Goal: Task Accomplishment & Management: Use online tool/utility

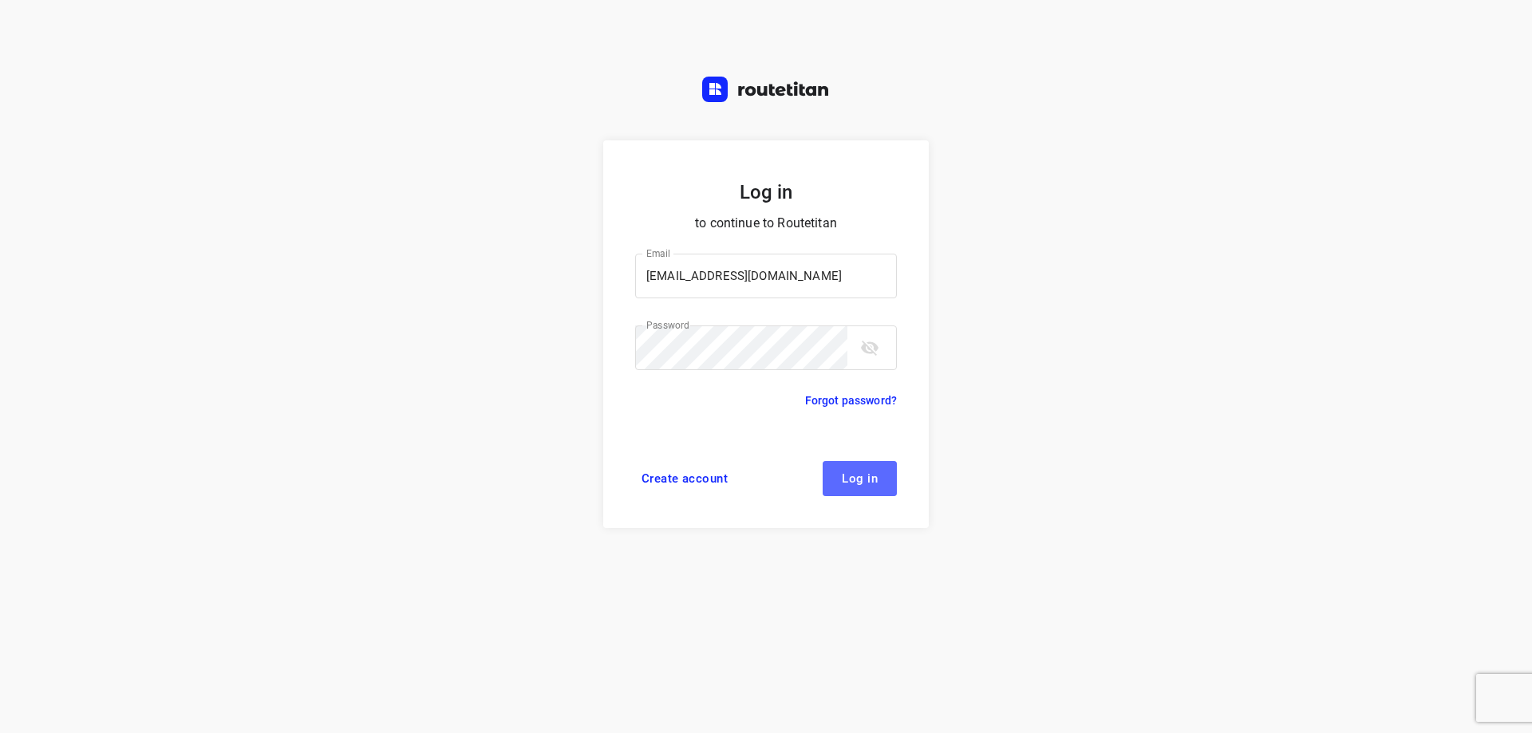
click at [855, 482] on span "Log in" at bounding box center [860, 478] width 36 height 13
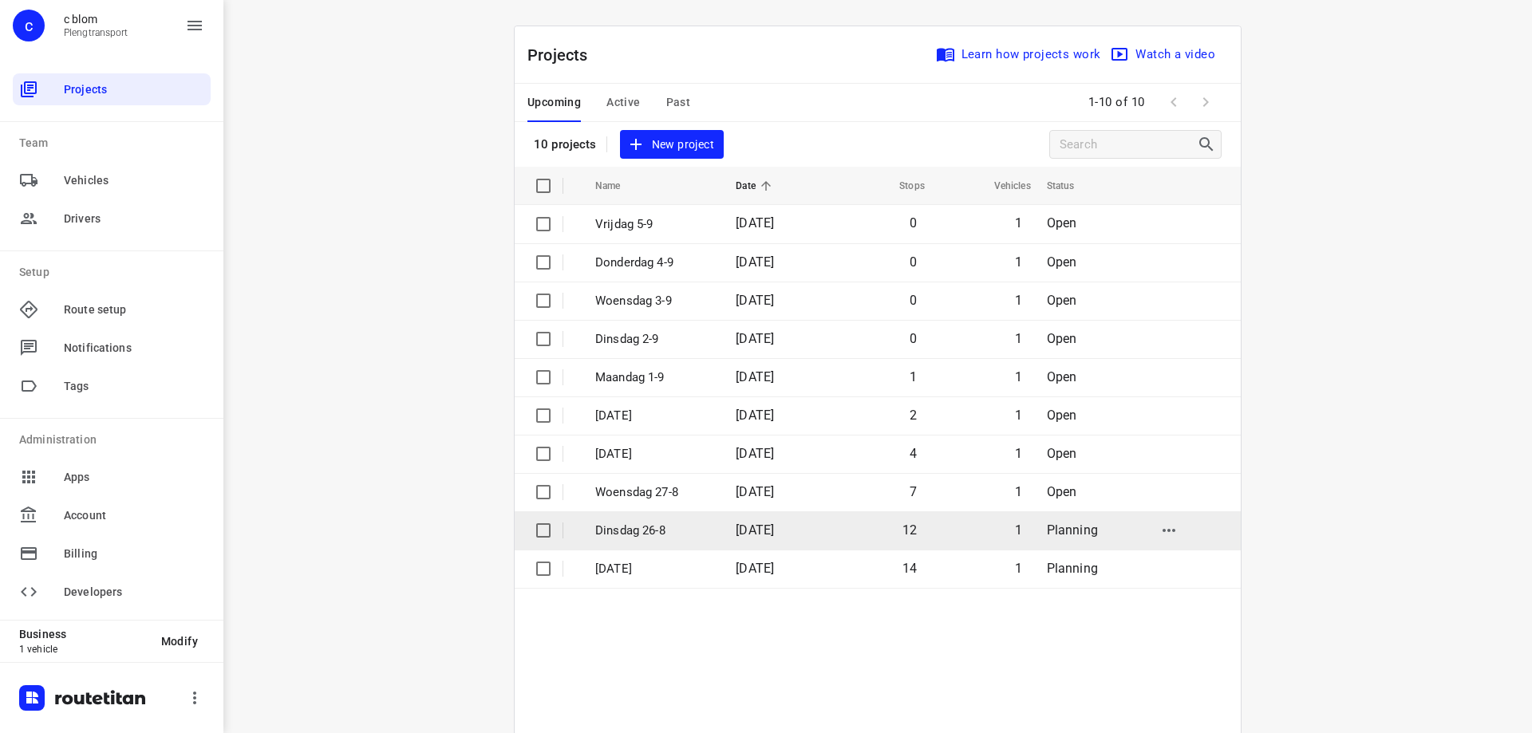
click at [736, 530] on span "[DATE]" at bounding box center [755, 530] width 38 height 15
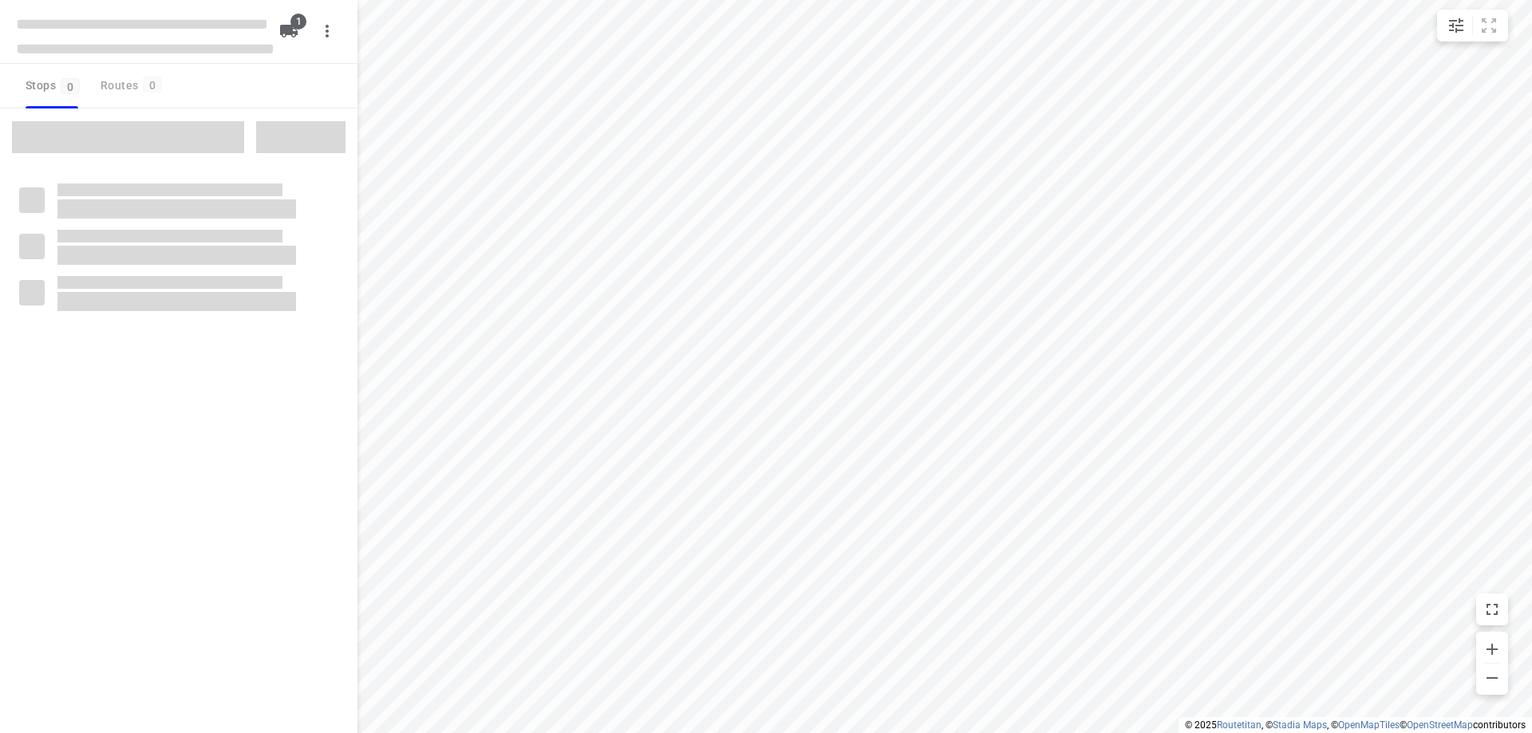
type input "distance"
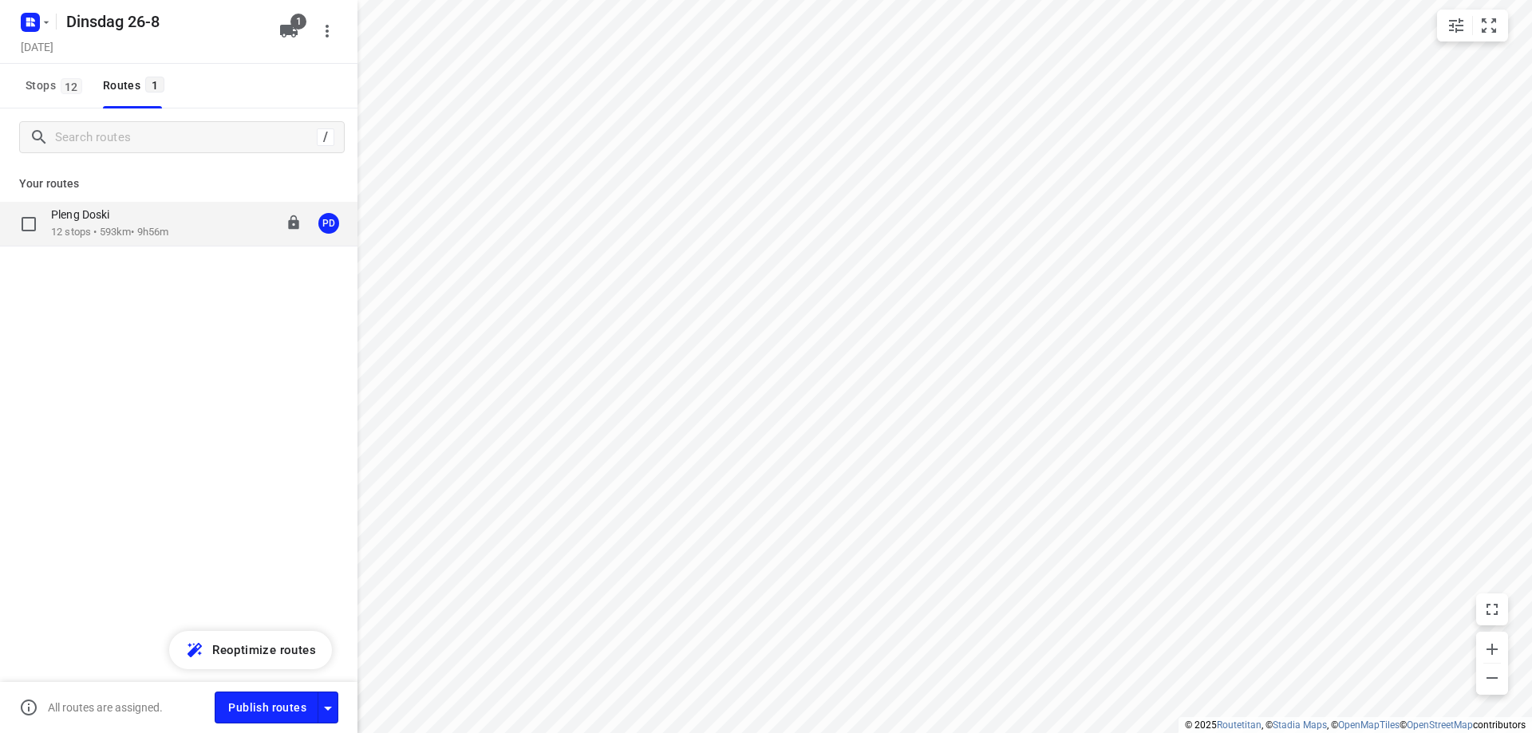
click at [211, 223] on div "Pleng Doski 12 stops • 593km • 9h56m 08:00-17:56 PD" at bounding box center [204, 223] width 306 height 33
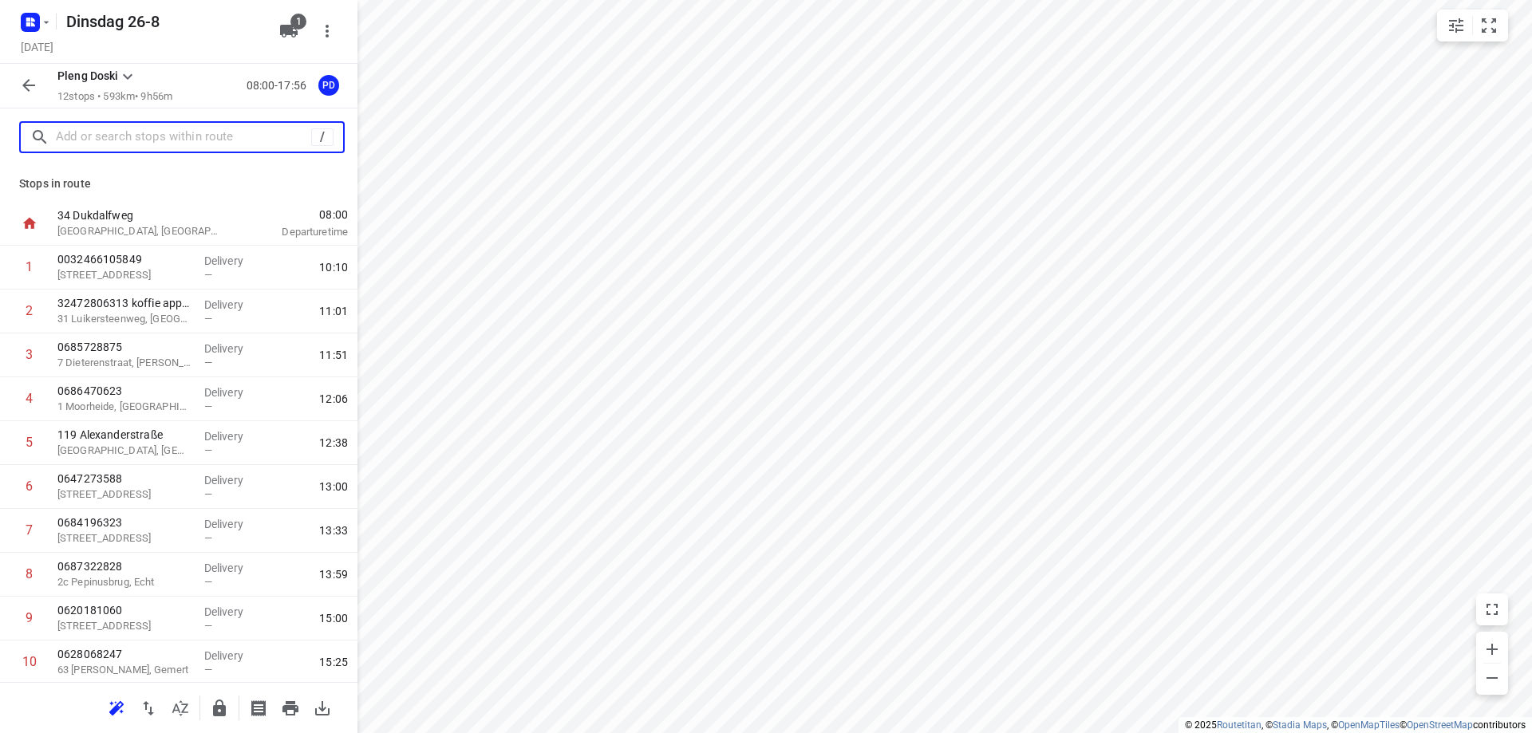
click at [226, 132] on input "text" at bounding box center [183, 137] width 255 height 25
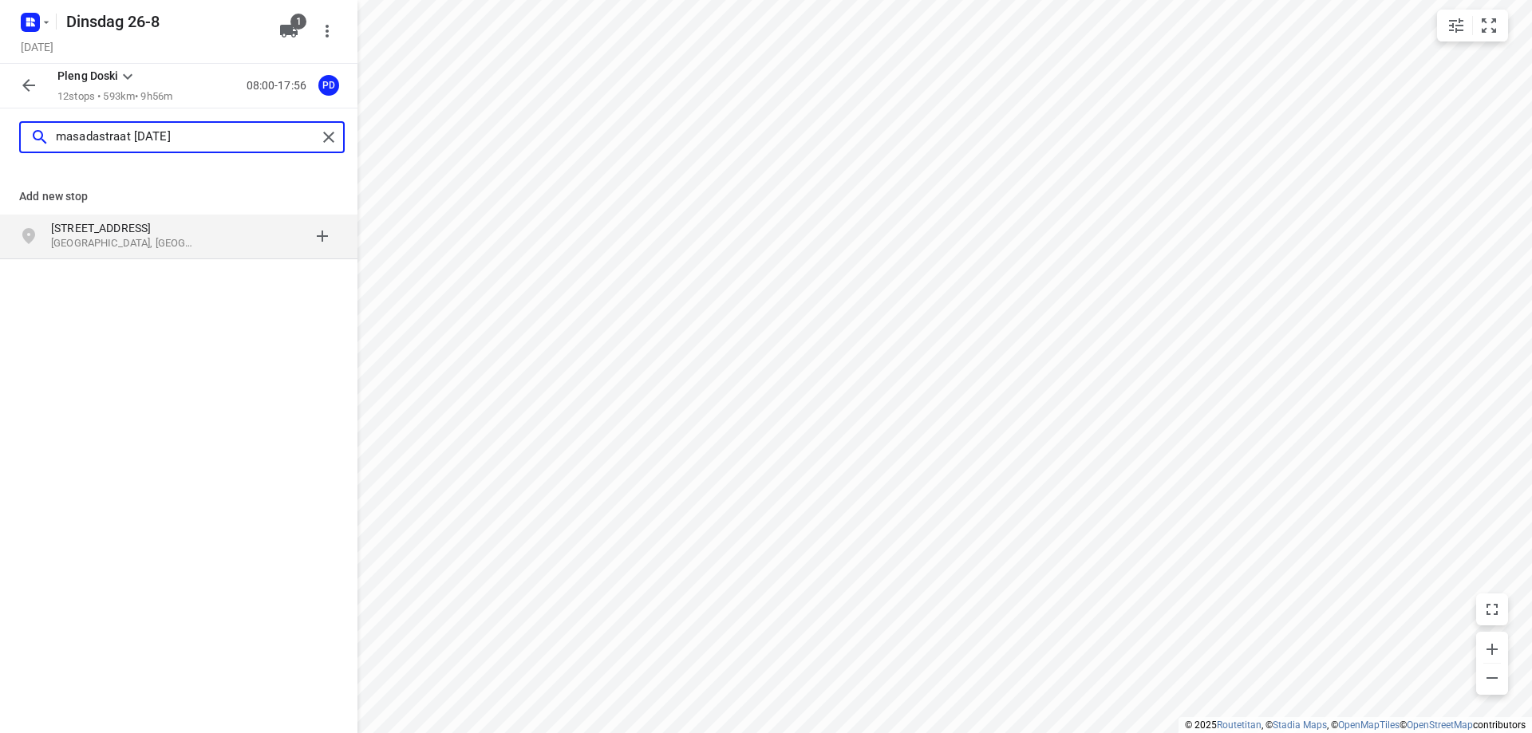
type input "masadastraat [DATE]"
click at [209, 243] on div "[STREET_ADDRESS]" at bounding box center [132, 236] width 163 height 32
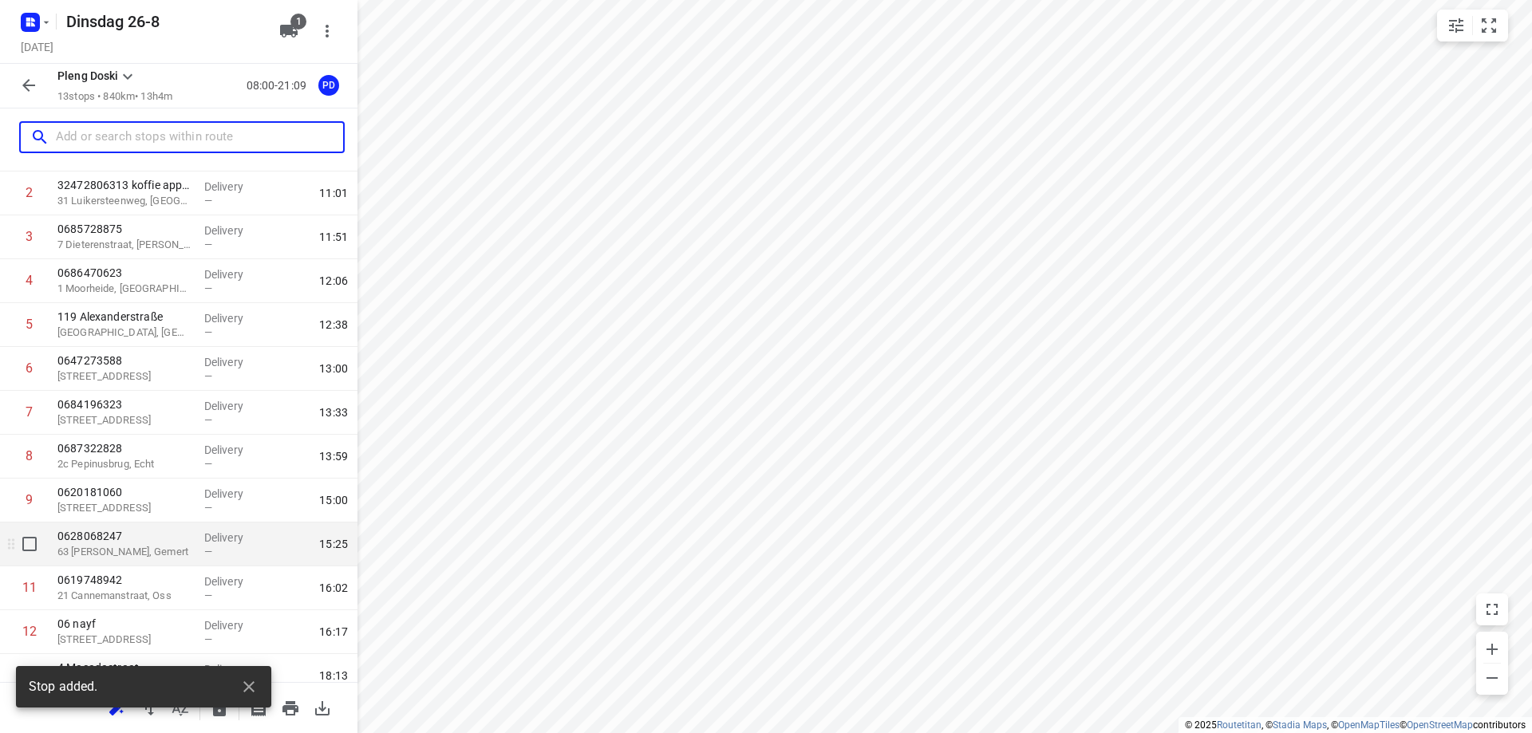
scroll to position [178, 0]
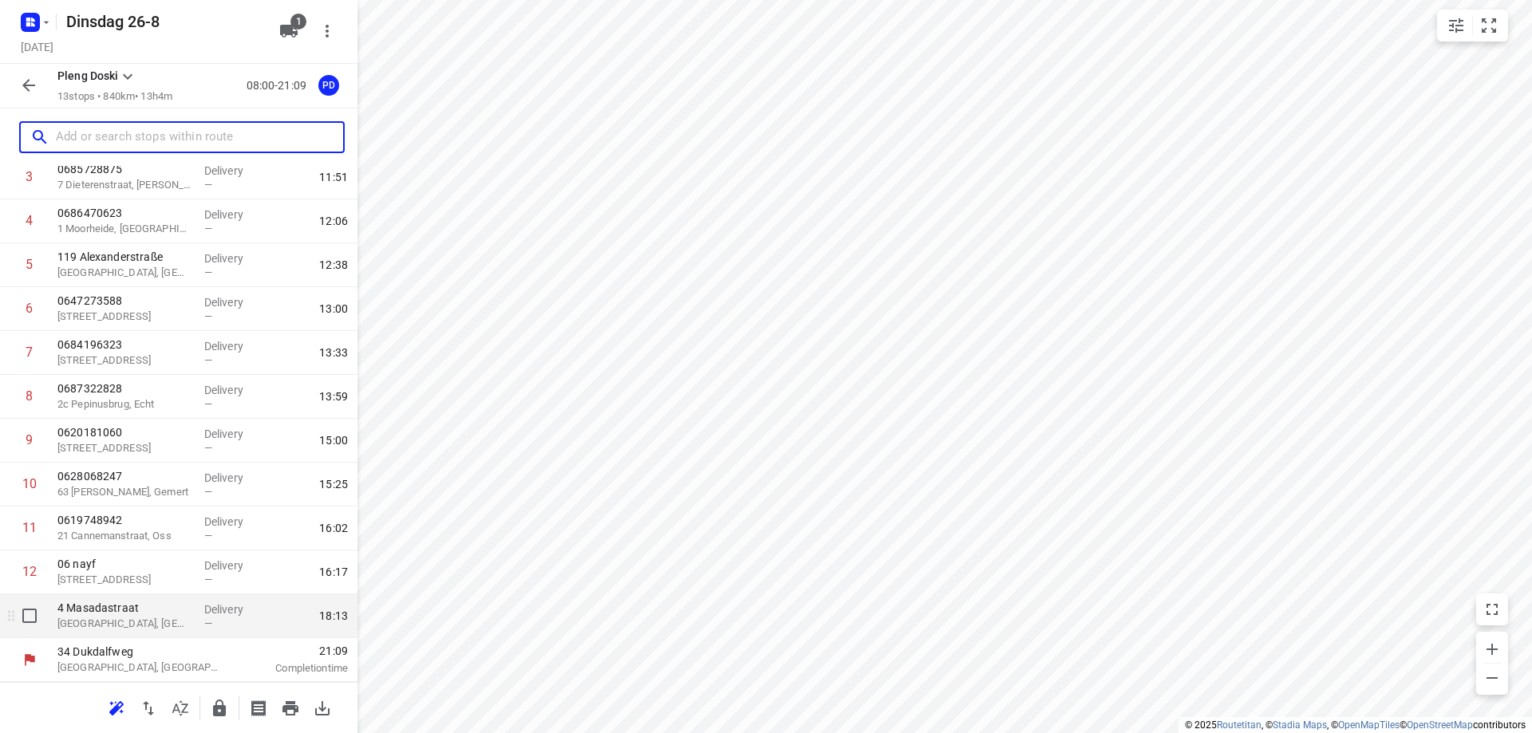
click at [204, 605] on p "Delivery" at bounding box center [233, 609] width 59 height 16
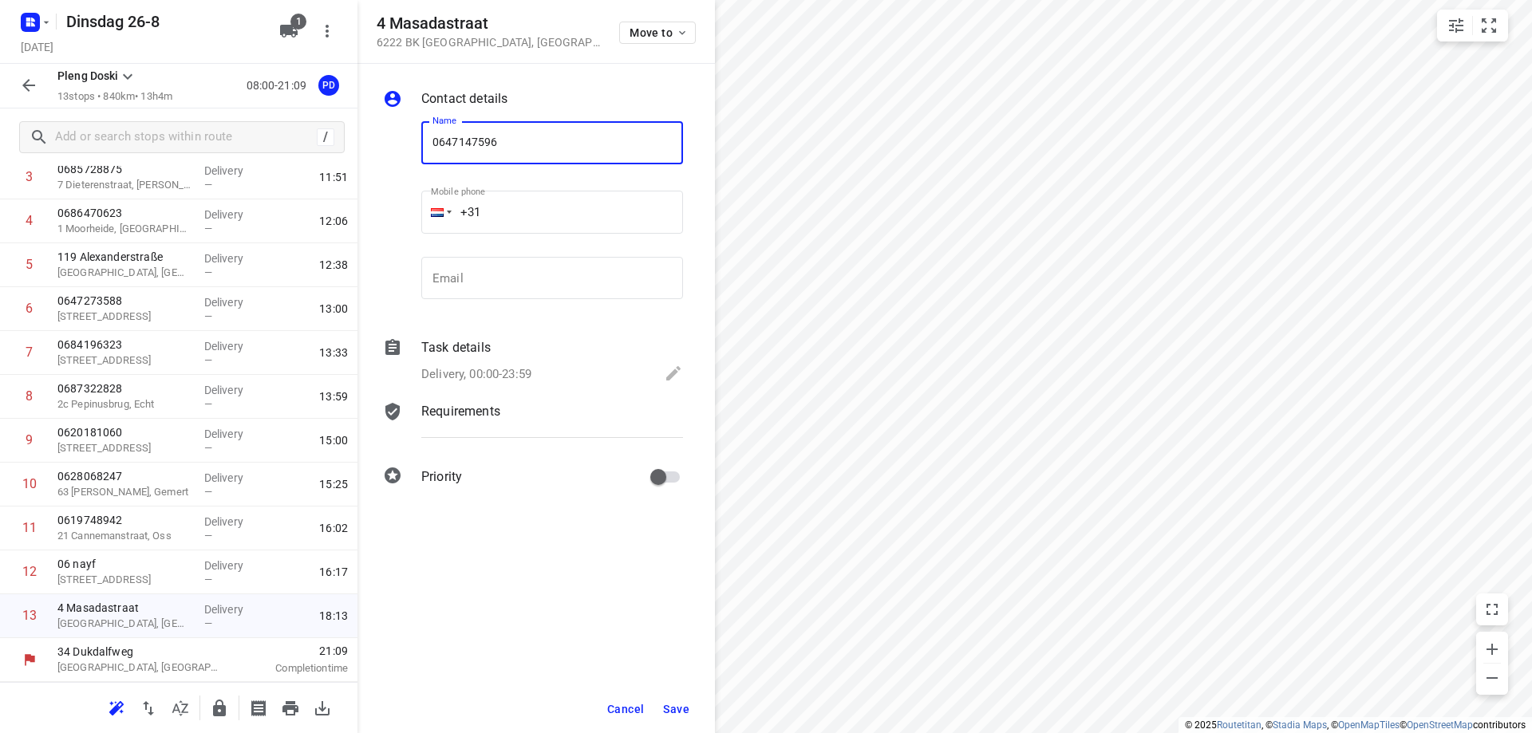
type input "0647147596"
click at [673, 700] on button "Save" at bounding box center [676, 709] width 39 height 29
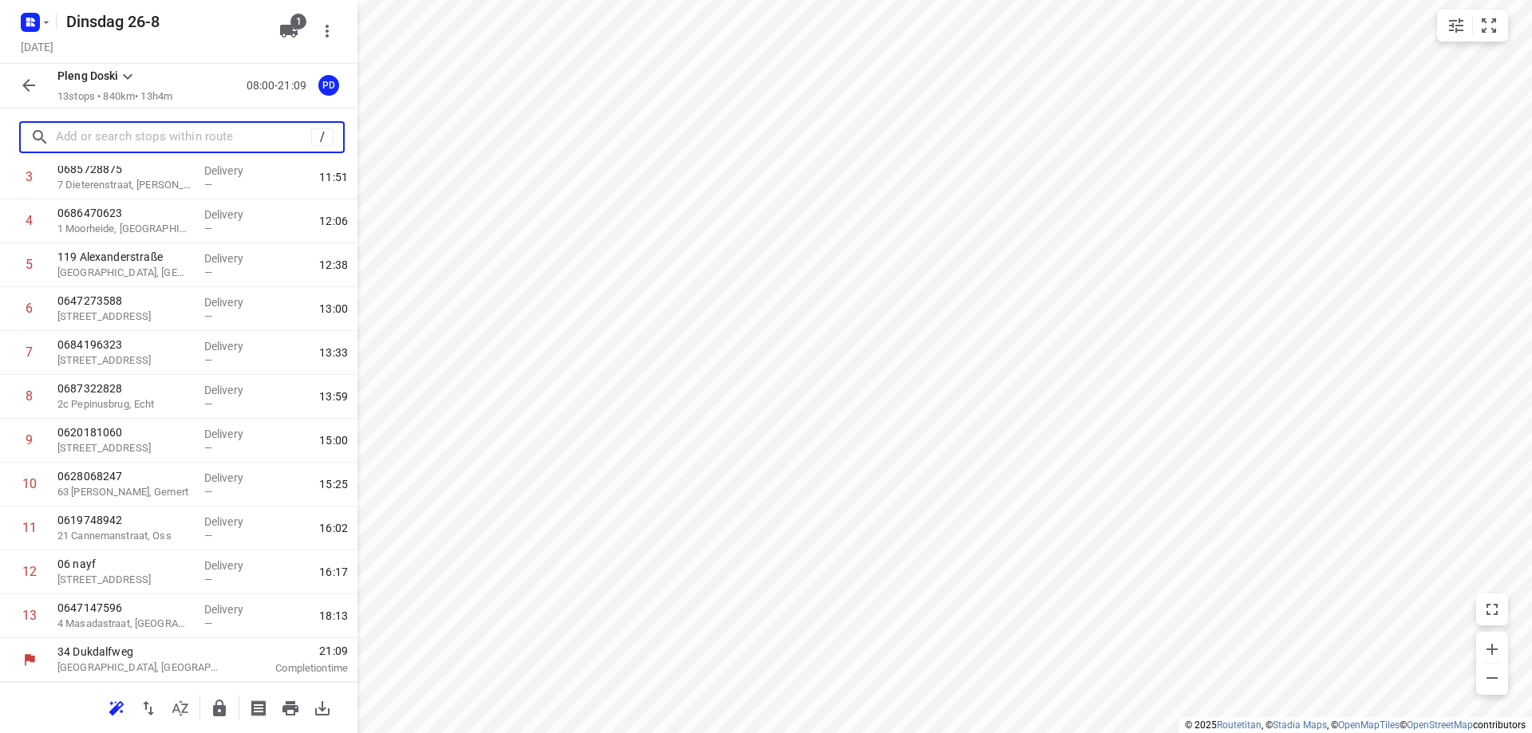
click at [208, 143] on input "text" at bounding box center [183, 137] width 255 height 25
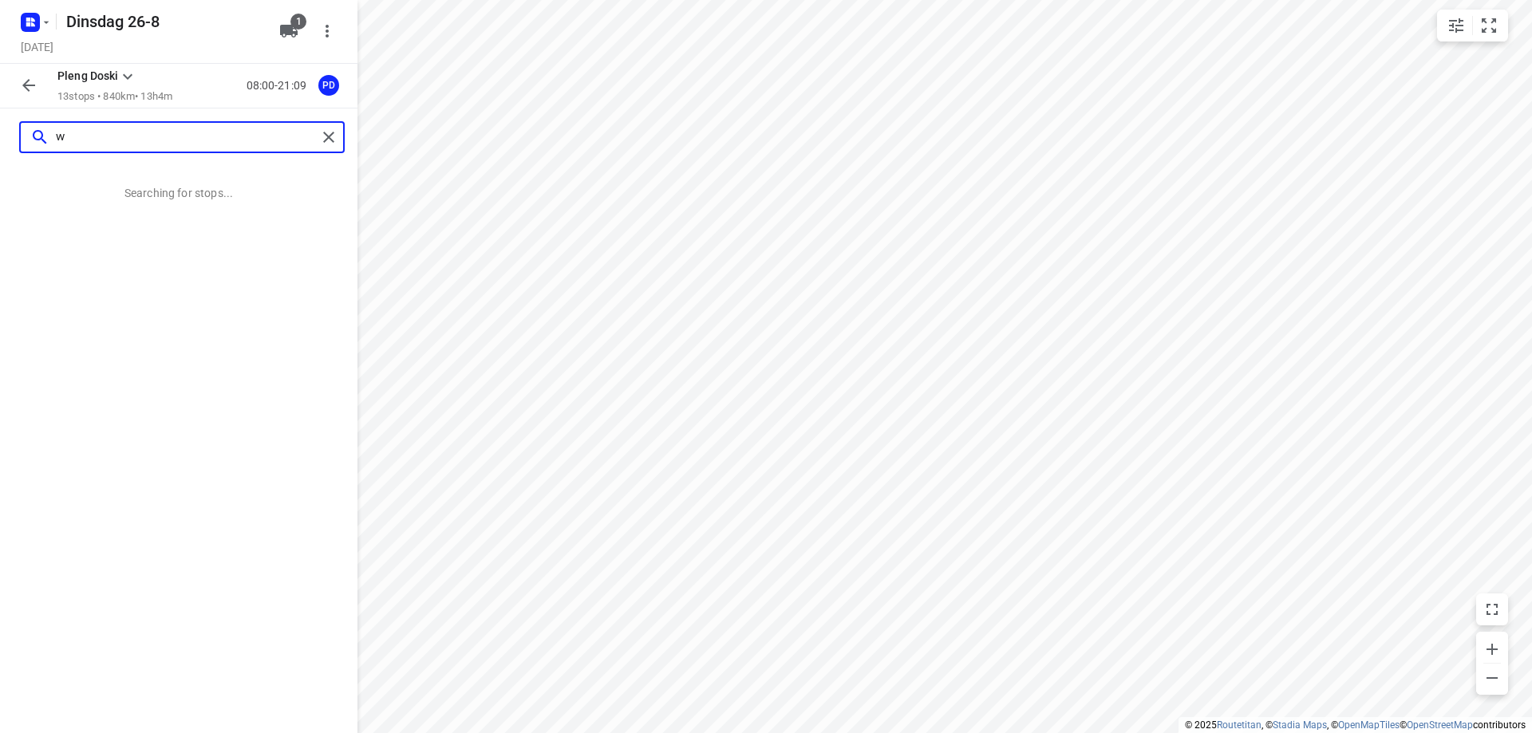
scroll to position [0, 0]
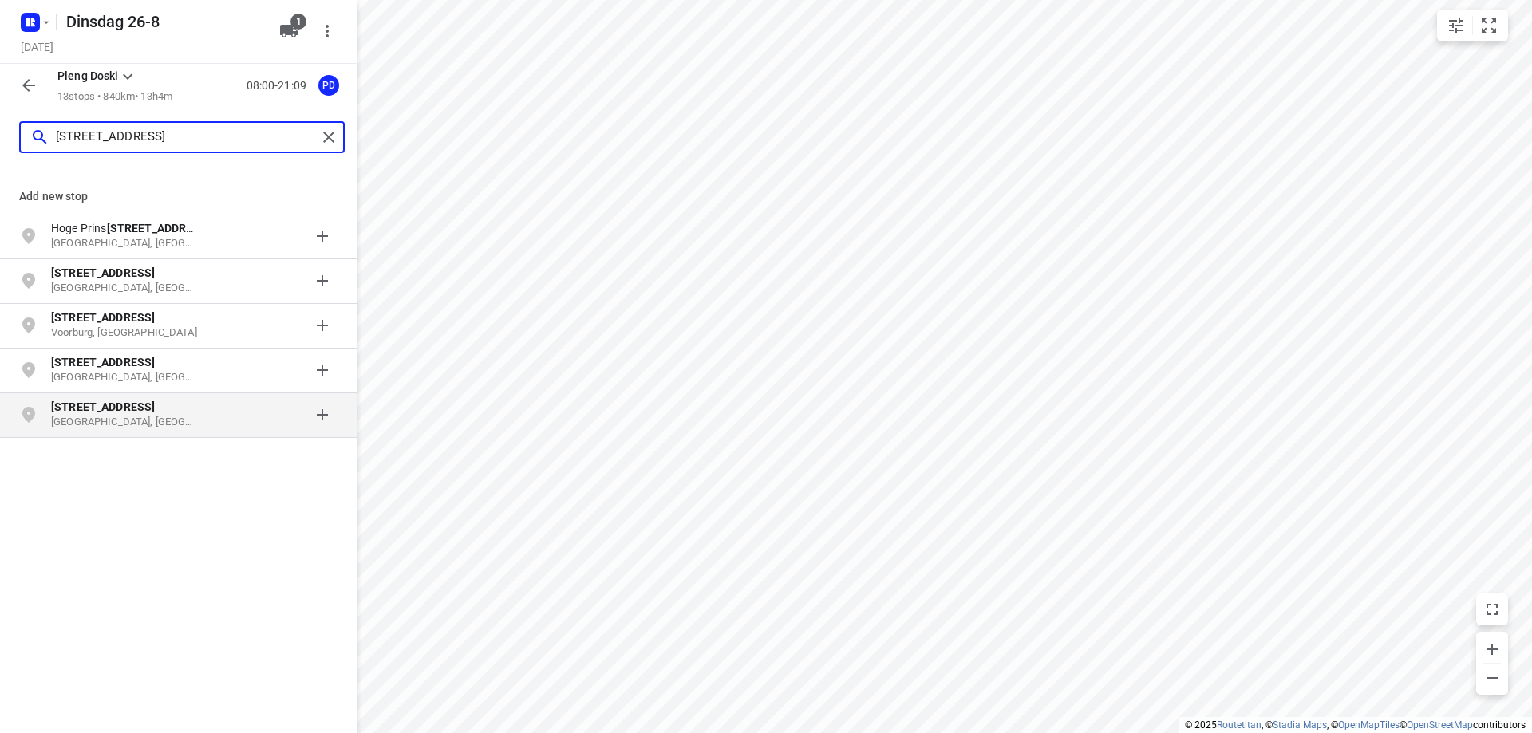
type input "[STREET_ADDRESS]"
click at [215, 409] on div at bounding box center [276, 415] width 124 height 32
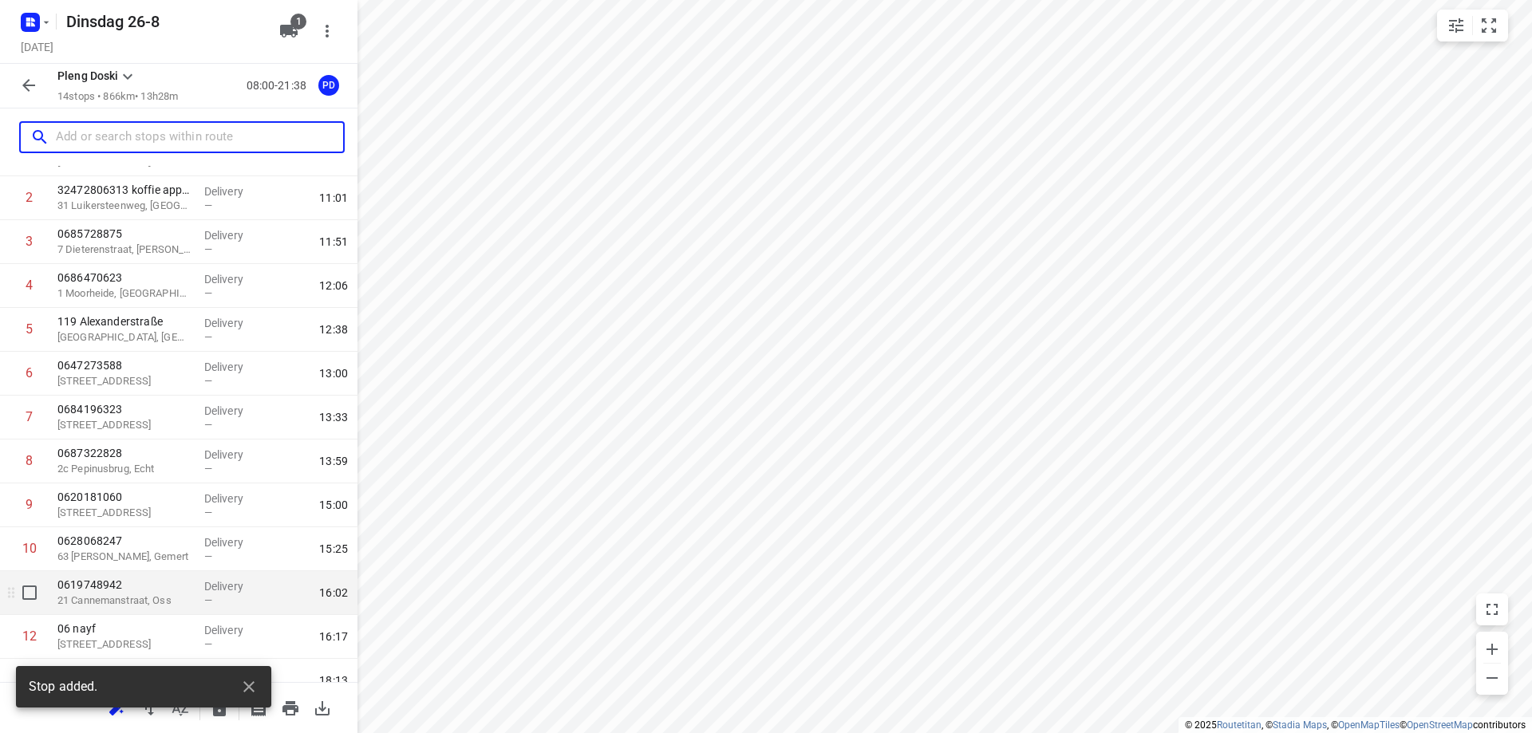
scroll to position [222, 0]
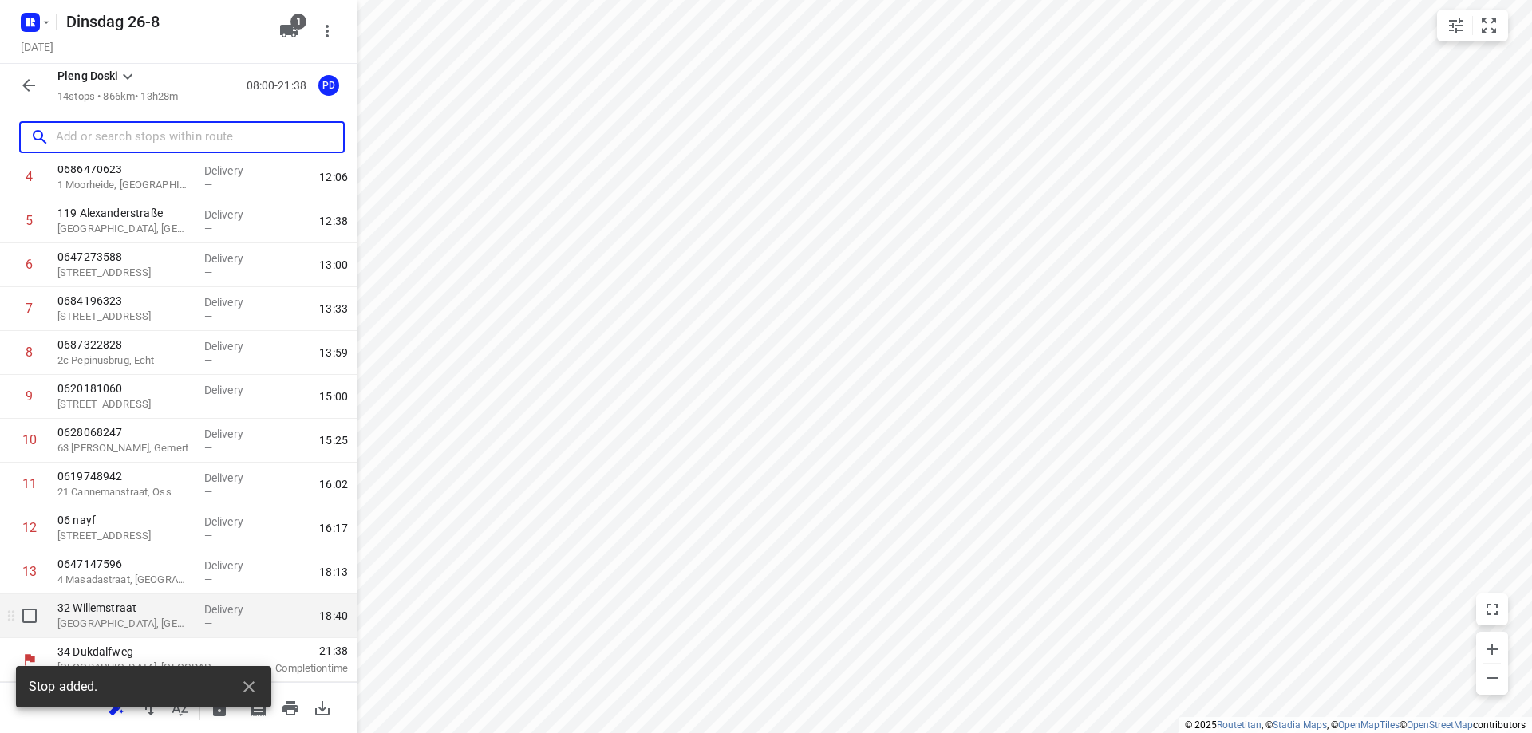
click at [204, 615] on p "Delivery" at bounding box center [233, 609] width 59 height 16
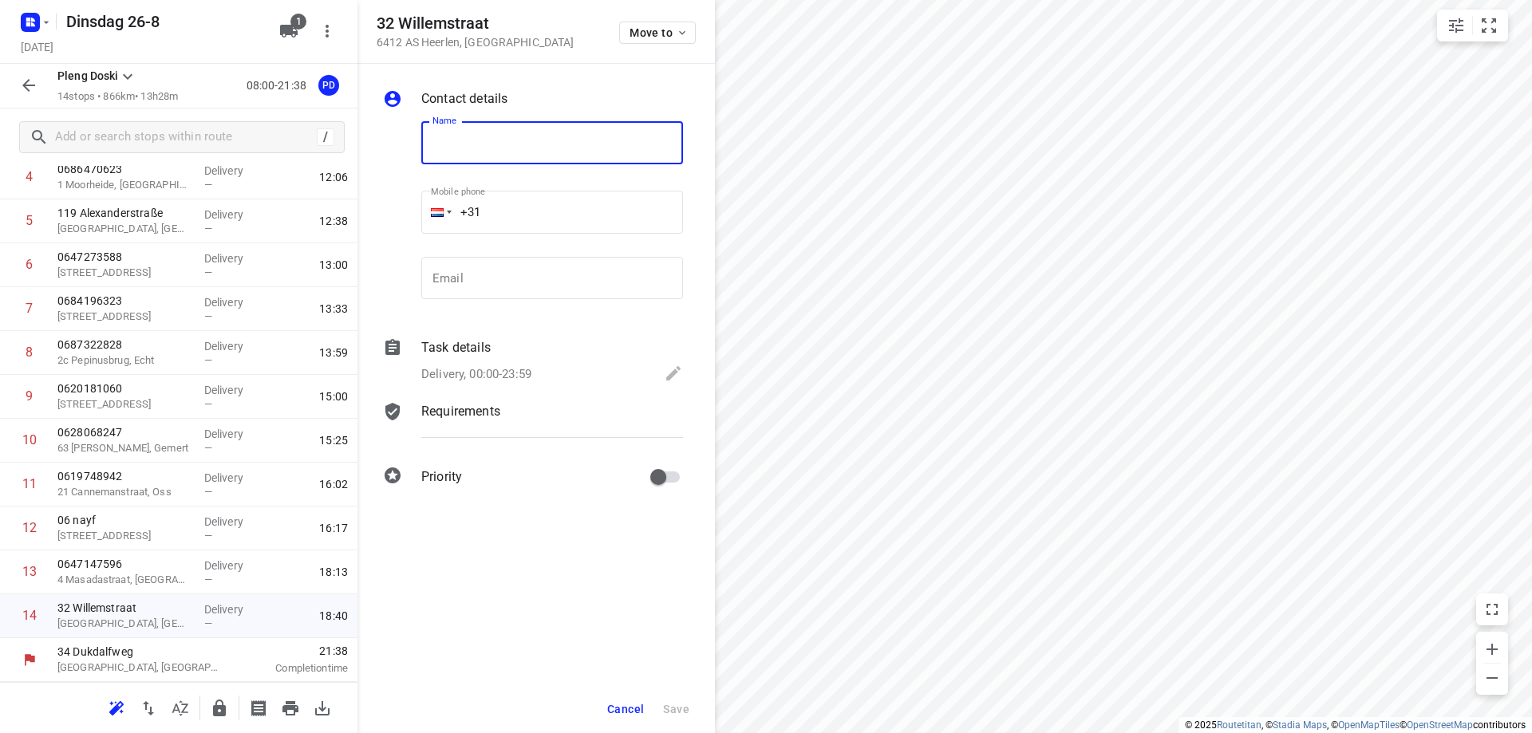
click at [627, 716] on button "Cancel" at bounding box center [625, 709] width 49 height 29
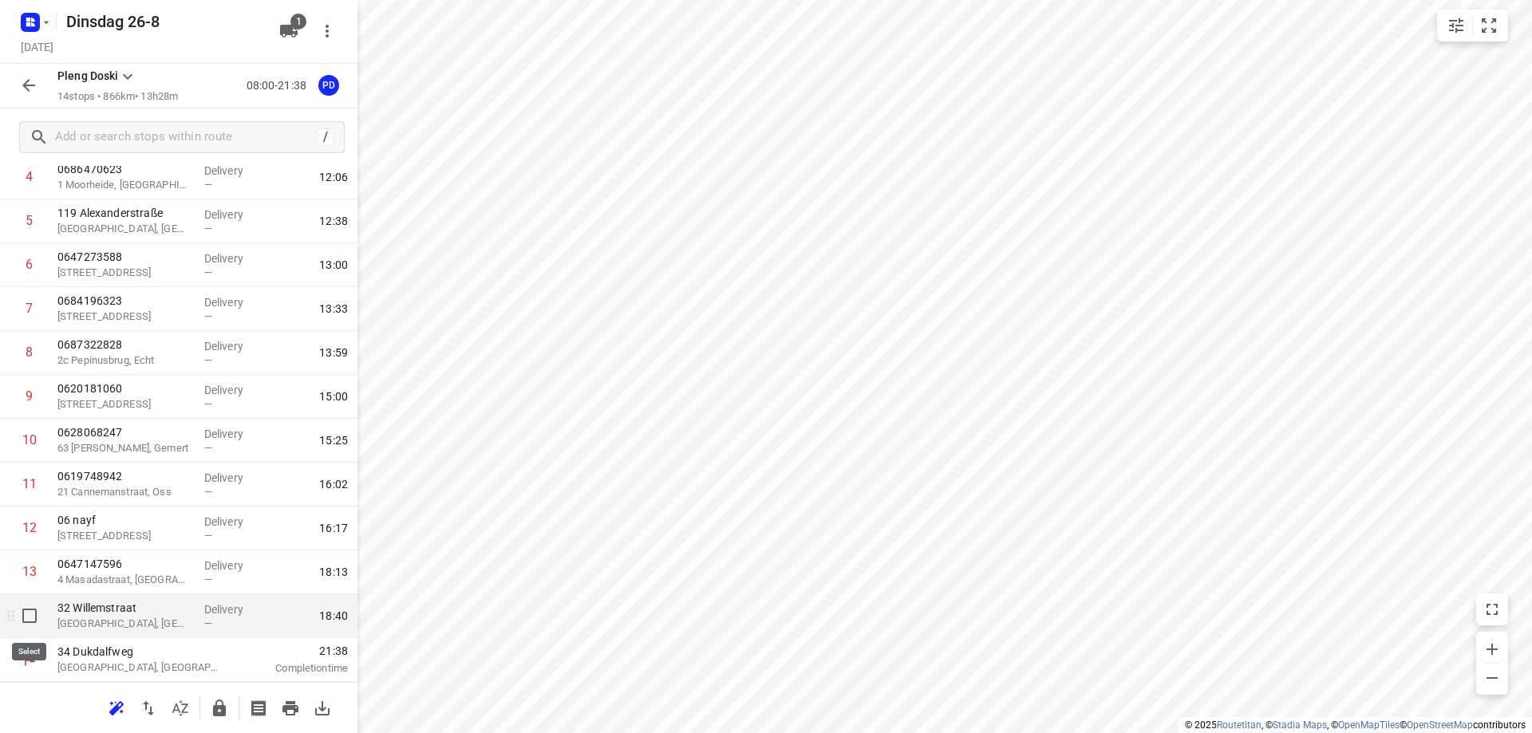
click at [32, 616] on input "checkbox" at bounding box center [30, 616] width 32 height 32
checkbox input "true"
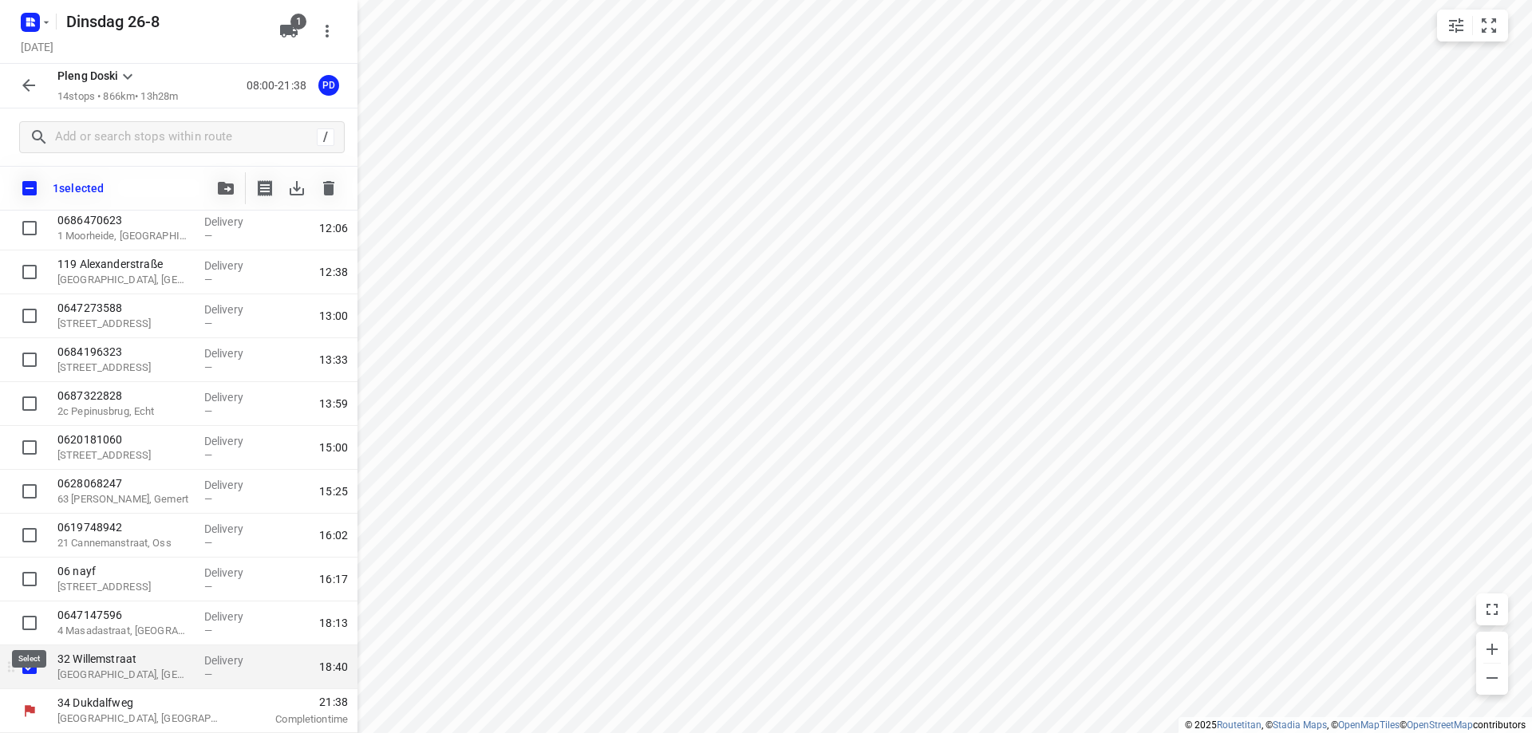
scroll to position [215, 0]
click at [333, 185] on icon "button" at bounding box center [328, 188] width 11 height 14
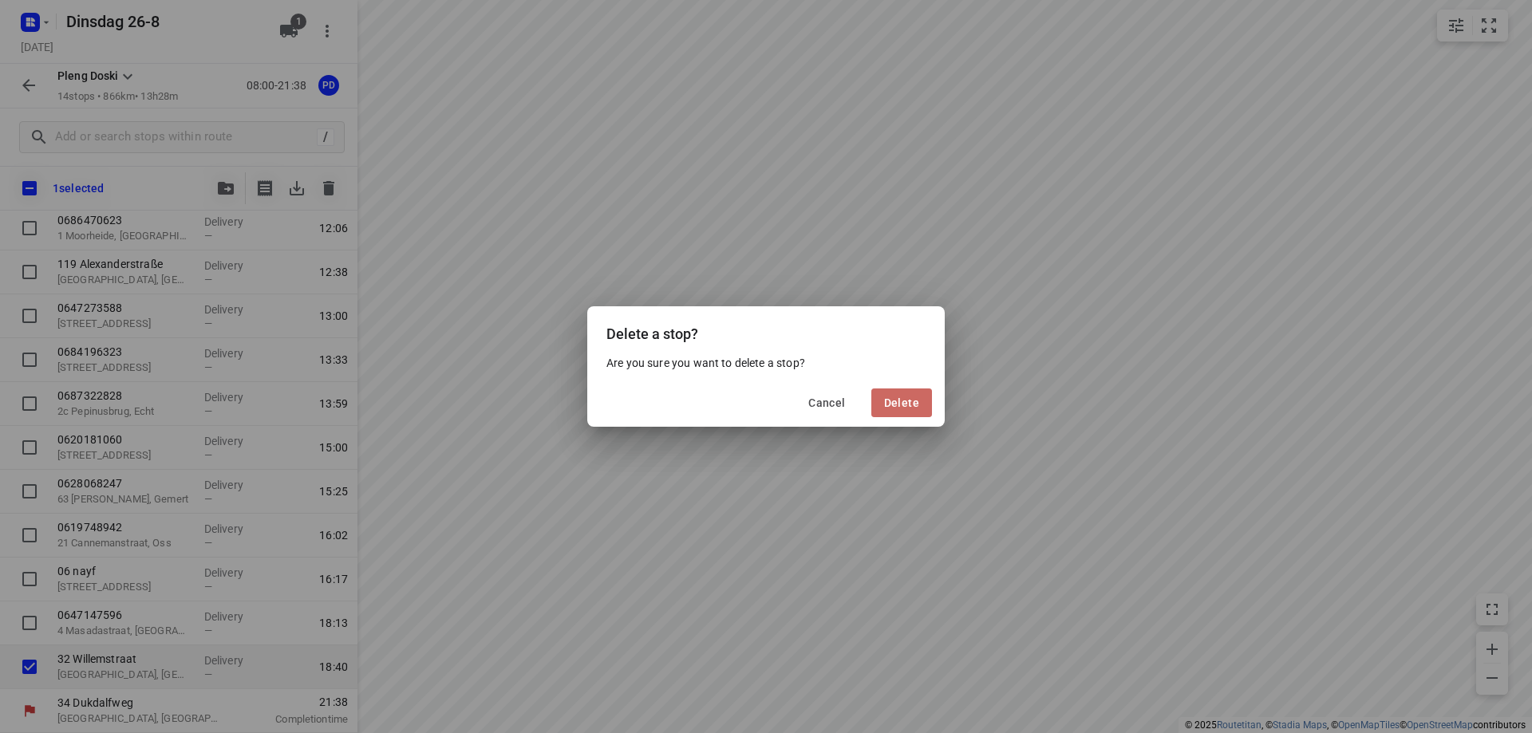
click at [898, 402] on span "Delete" at bounding box center [901, 402] width 35 height 13
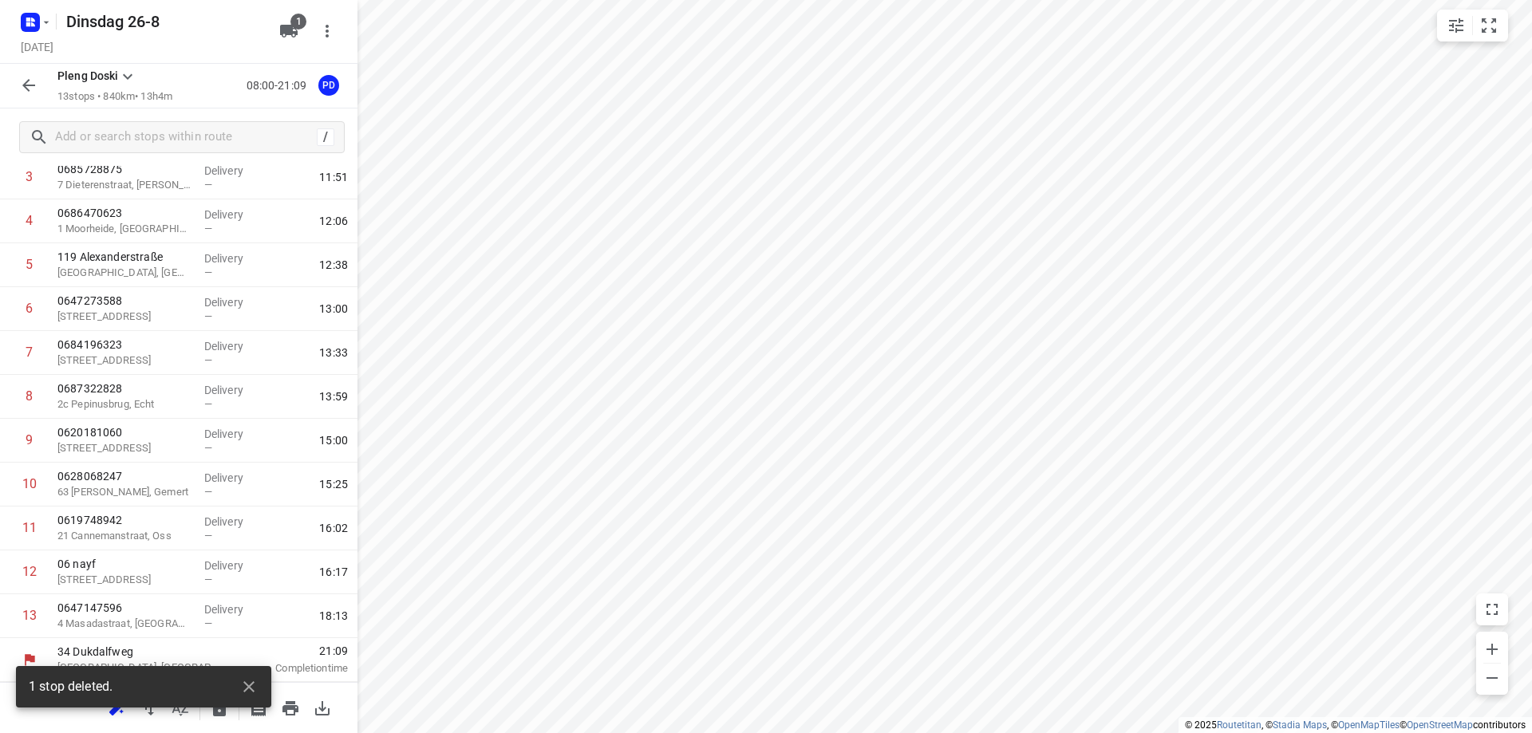
scroll to position [178, 0]
click at [159, 143] on input "text" at bounding box center [186, 137] width 260 height 25
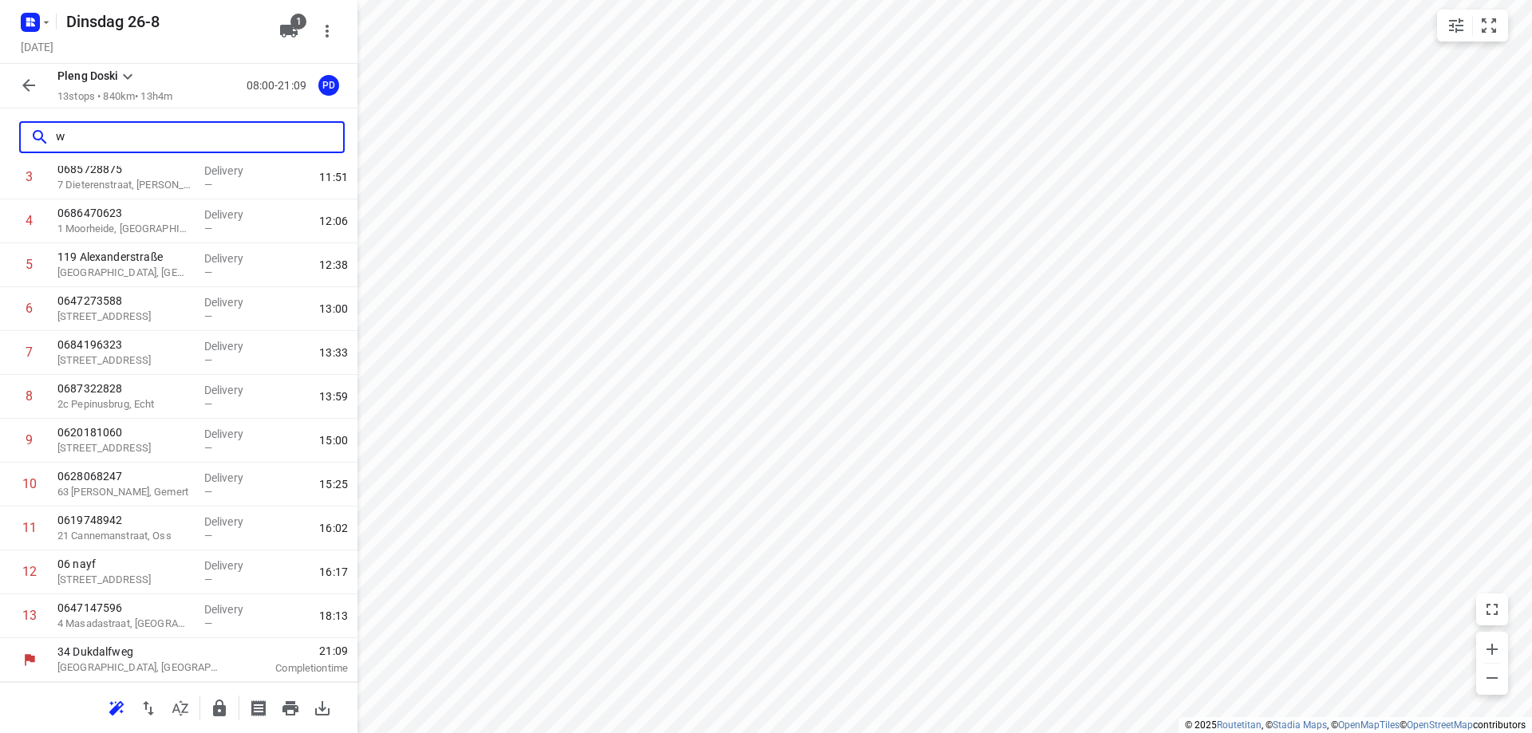
scroll to position [0, 0]
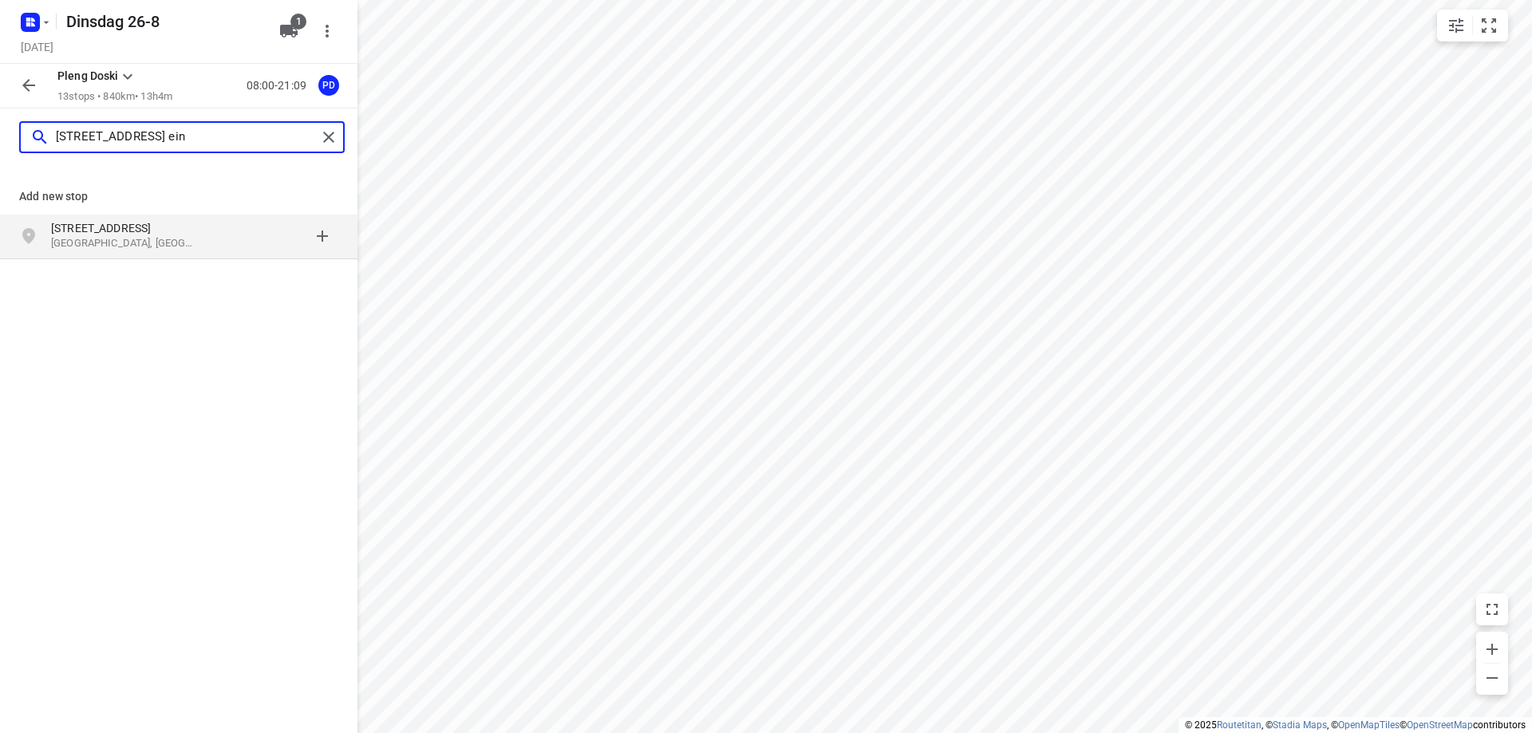
type input "[STREET_ADDRESS] ein"
click at [156, 235] on p "[STREET_ADDRESS]" at bounding box center [124, 228] width 147 height 16
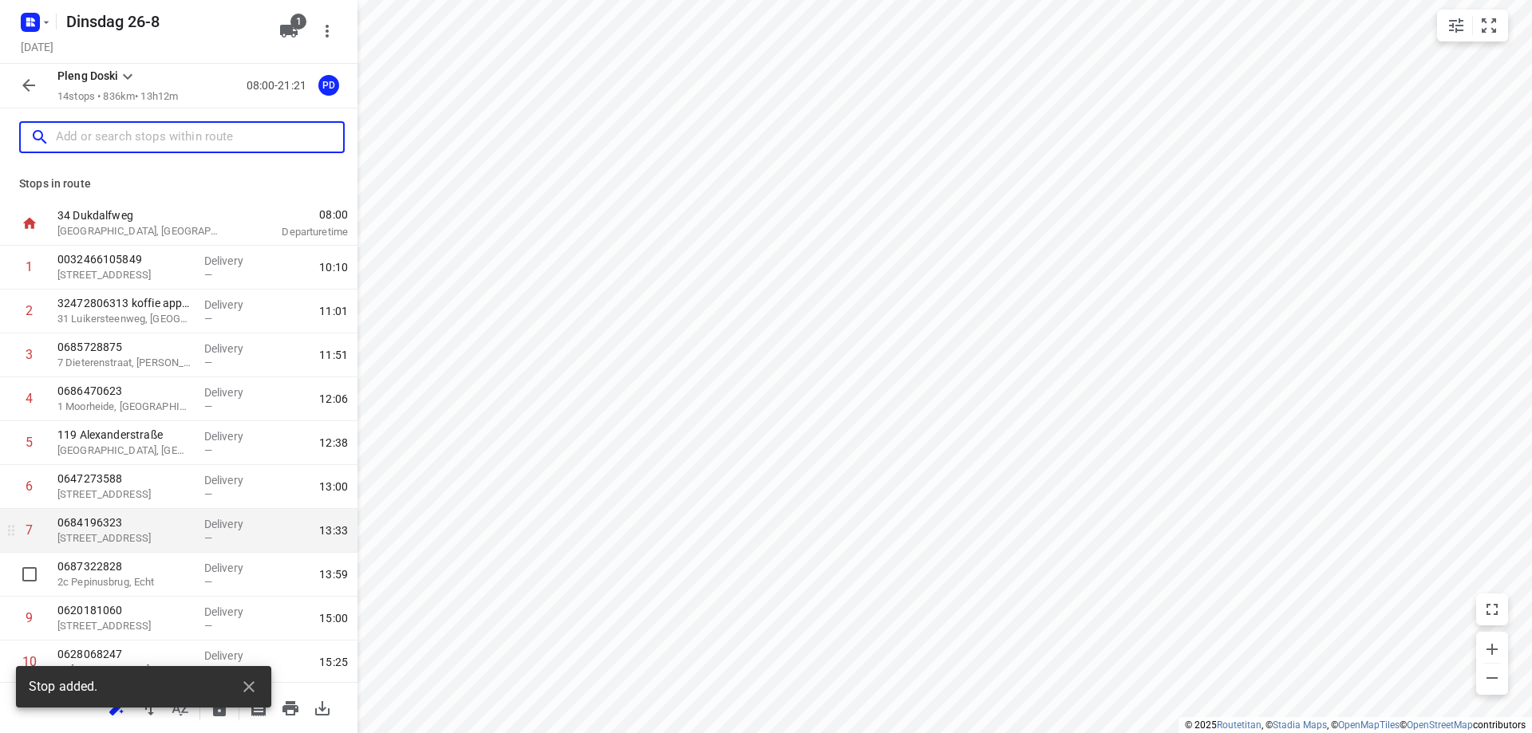
scroll to position [222, 0]
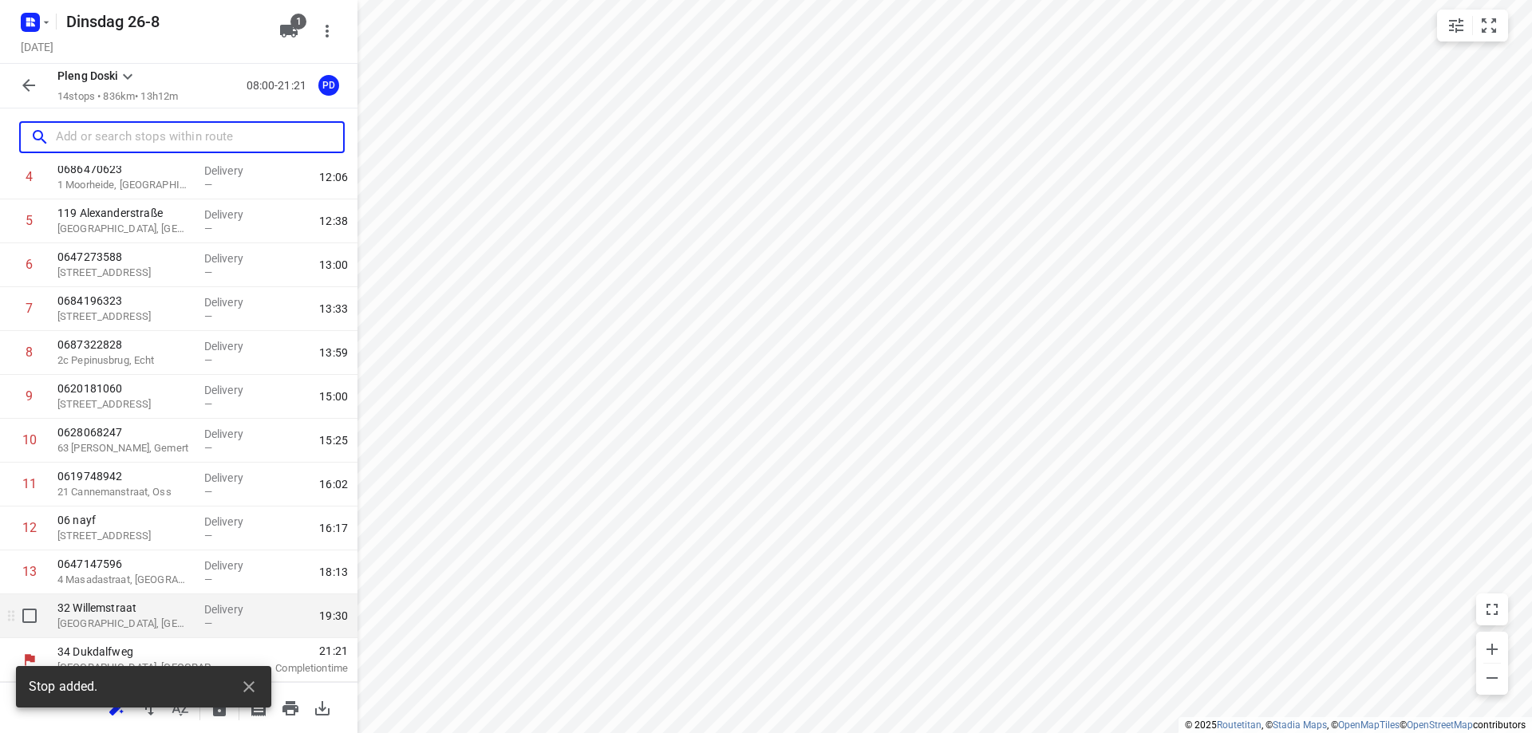
click at [150, 617] on p "[GEOGRAPHIC_DATA], [GEOGRAPHIC_DATA]" at bounding box center [124, 624] width 134 height 16
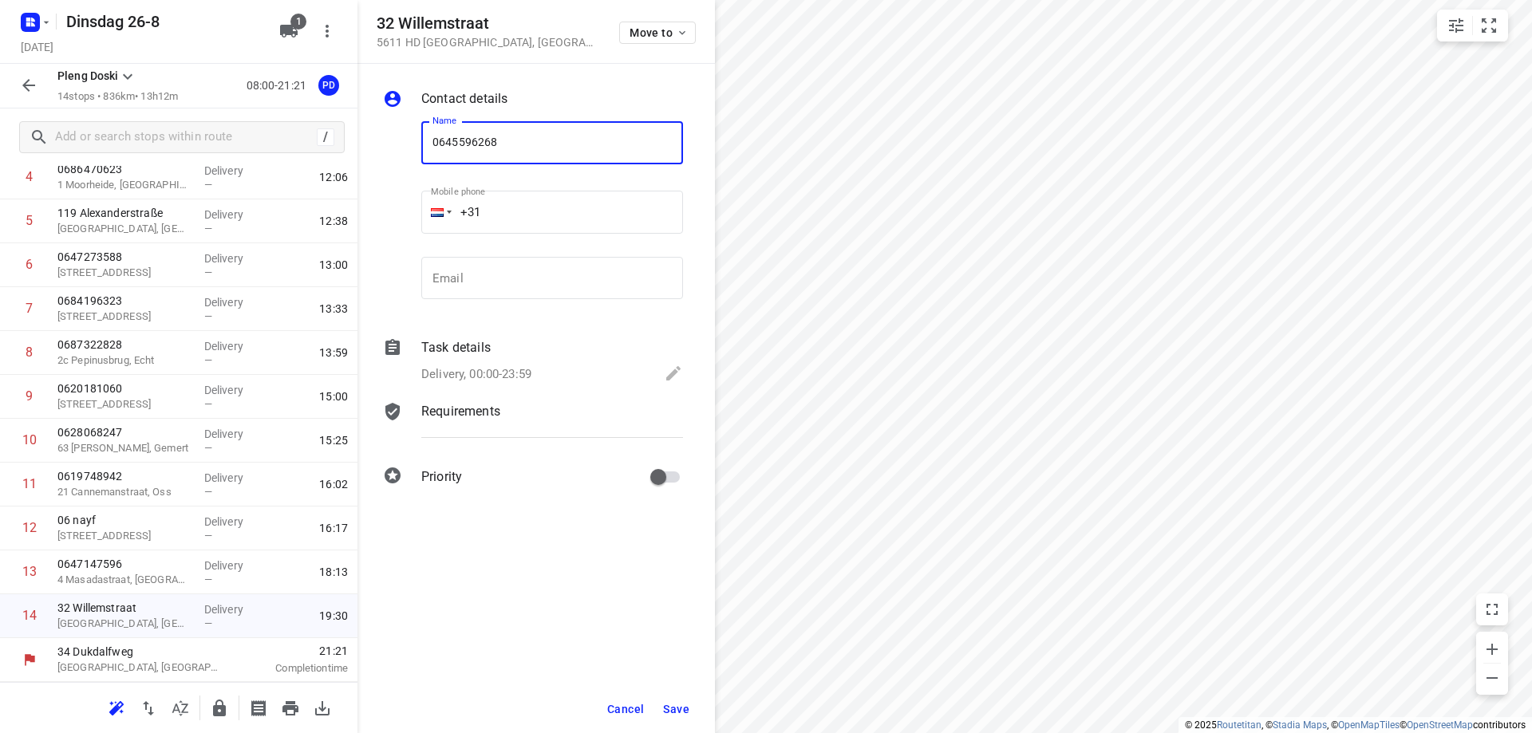
type input "0645596268"
click at [680, 708] on span "Save" at bounding box center [676, 709] width 26 height 13
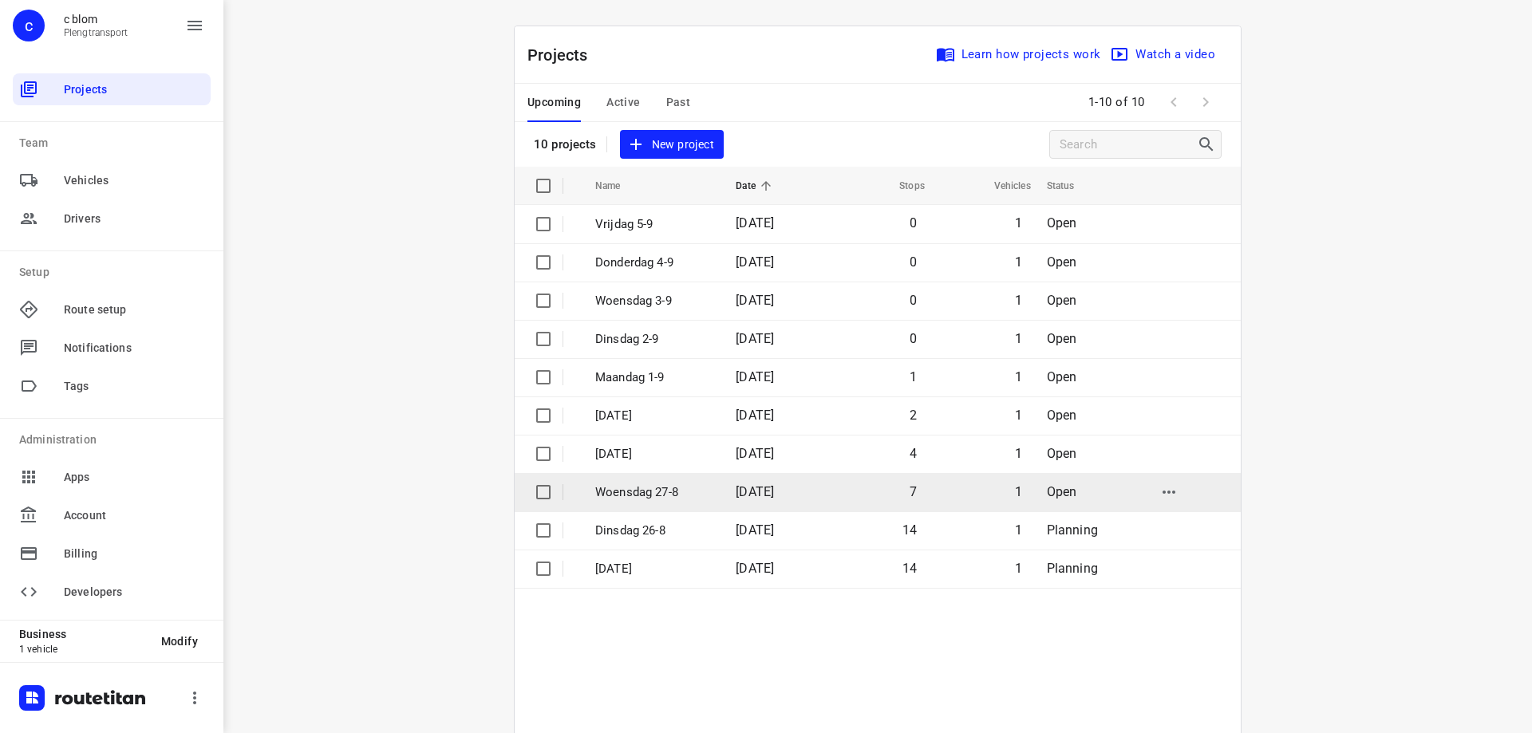
click at [633, 497] on p "Woensdag 27-8" at bounding box center [653, 492] width 116 height 18
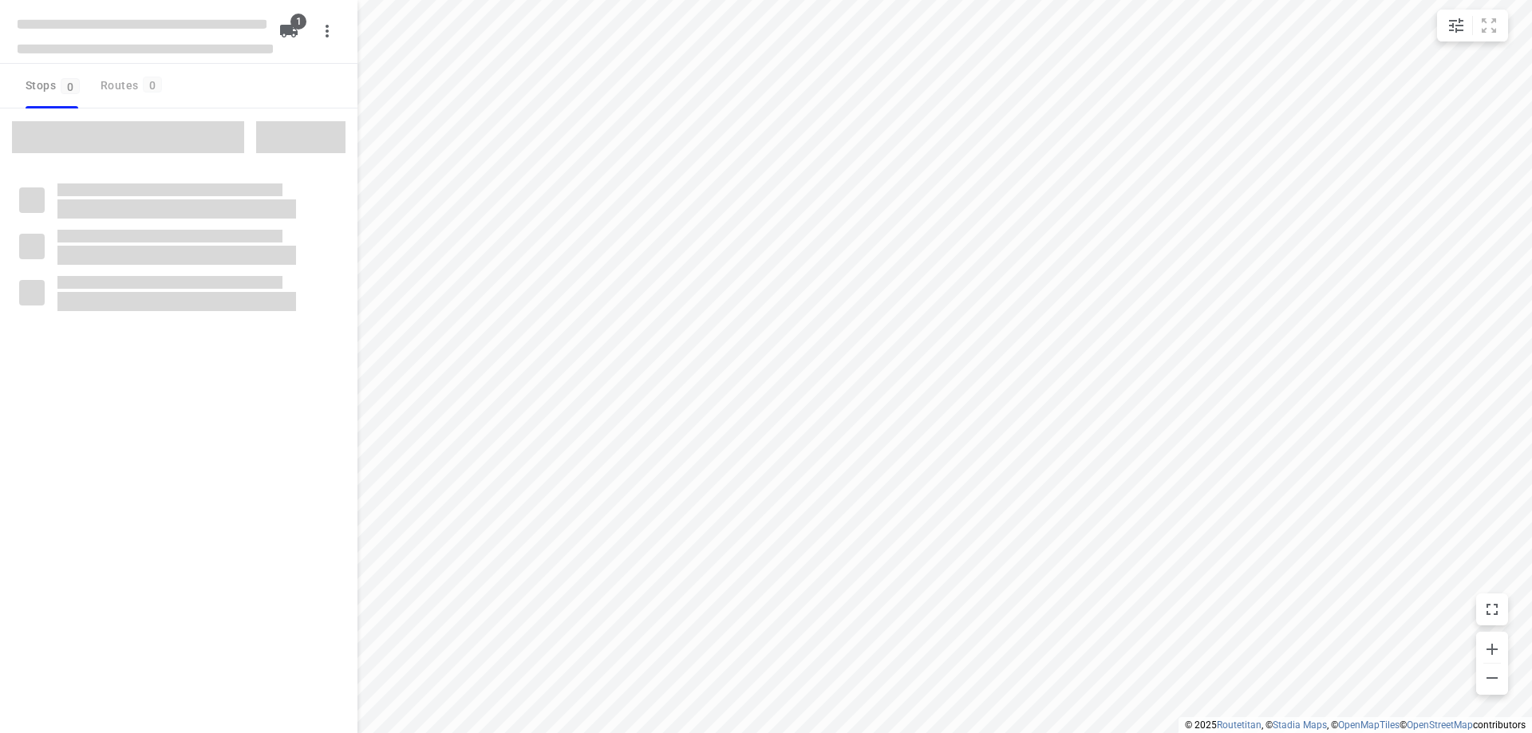
type input "distance"
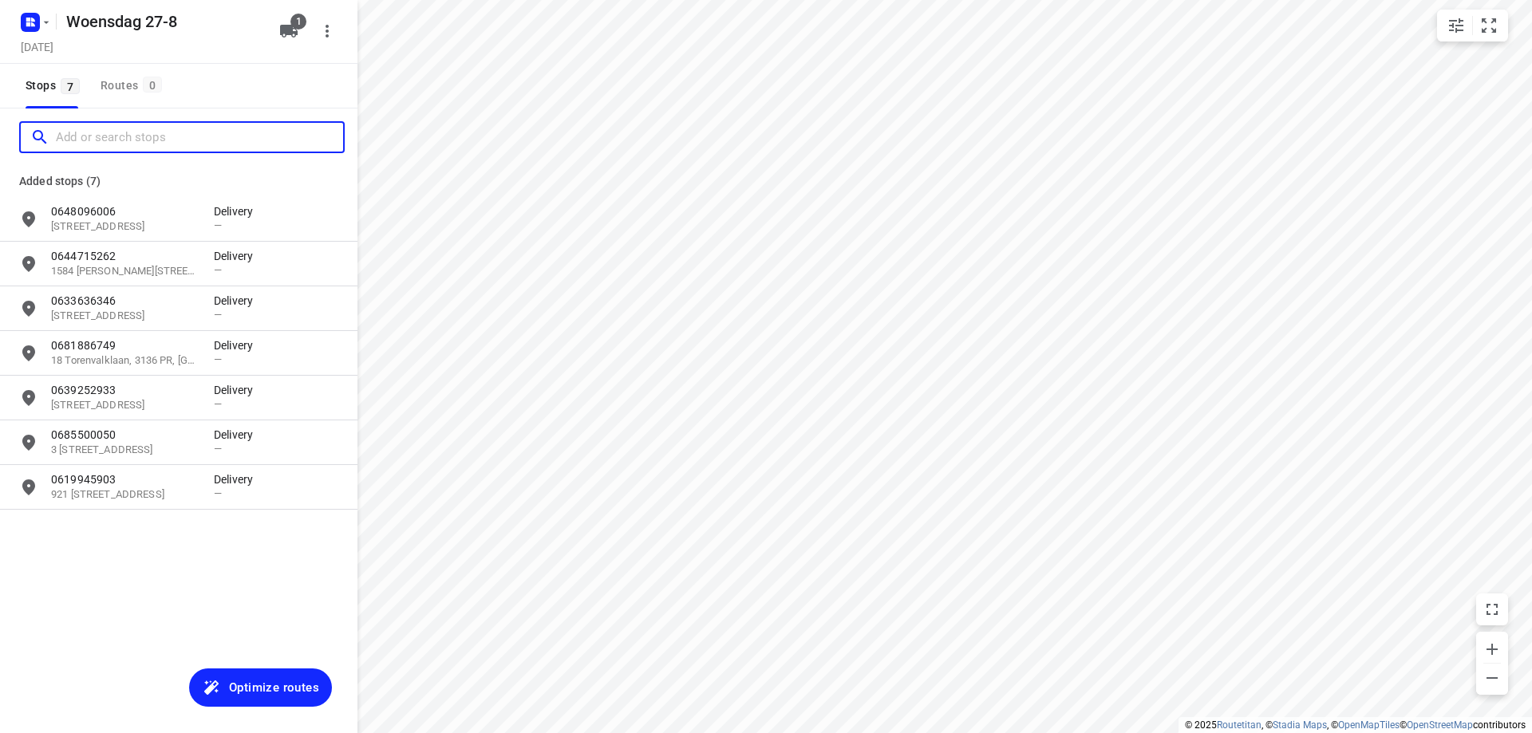
click at [152, 132] on input "Add or search stops" at bounding box center [199, 137] width 287 height 25
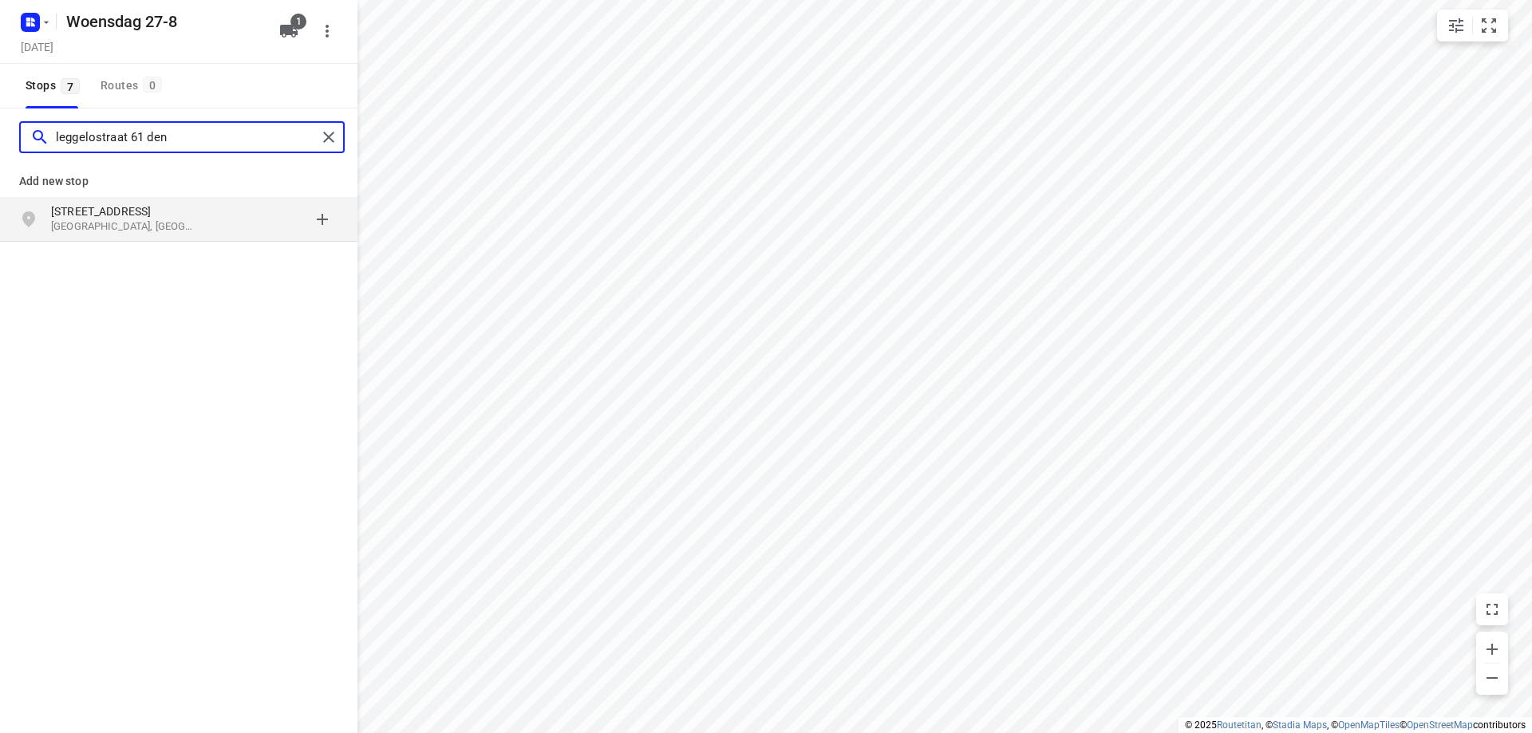
type input "leggelostraat 61 den"
click at [171, 223] on p "[GEOGRAPHIC_DATA], [GEOGRAPHIC_DATA]" at bounding box center [124, 226] width 147 height 15
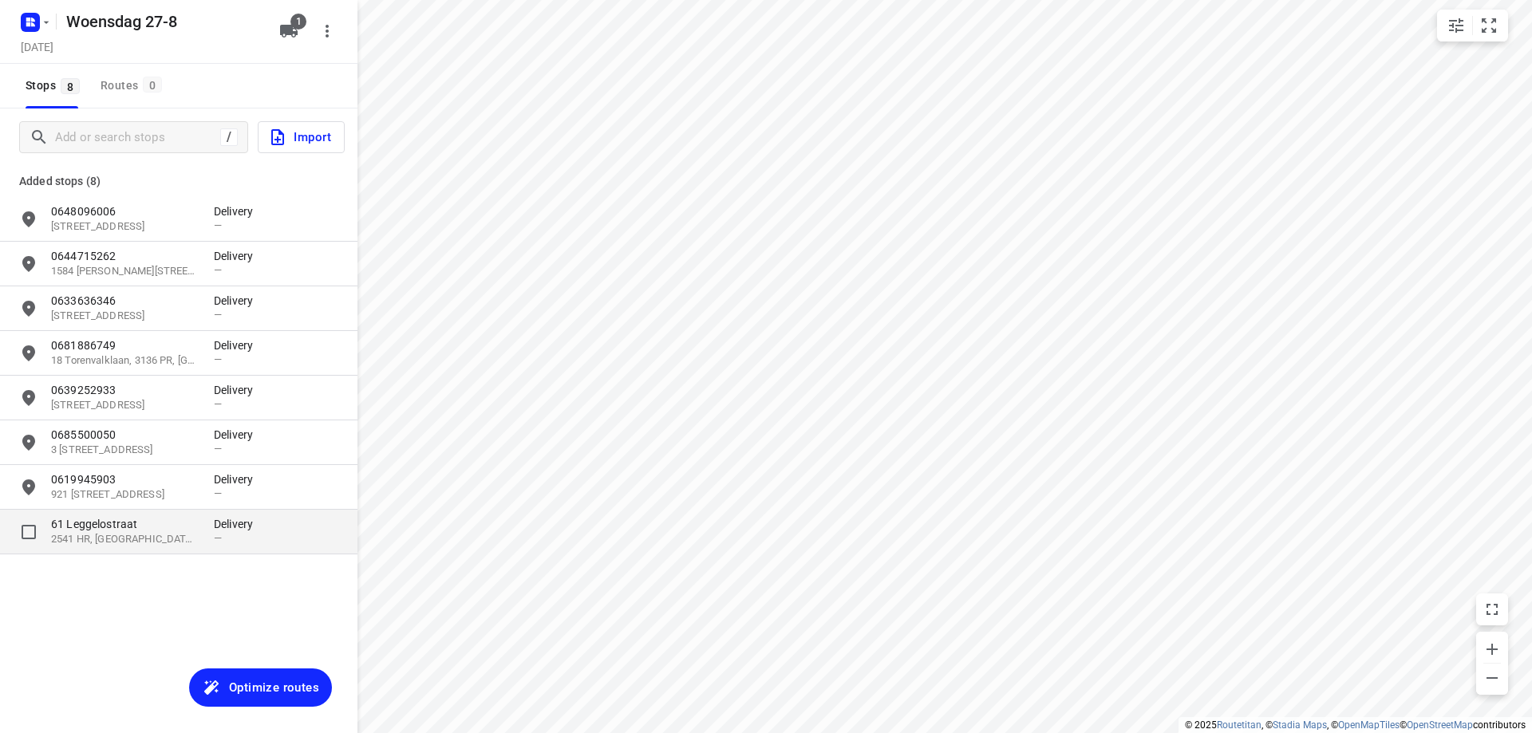
click at [136, 535] on p "2541 HR, [GEOGRAPHIC_DATA], [GEOGRAPHIC_DATA]" at bounding box center [124, 539] width 147 height 15
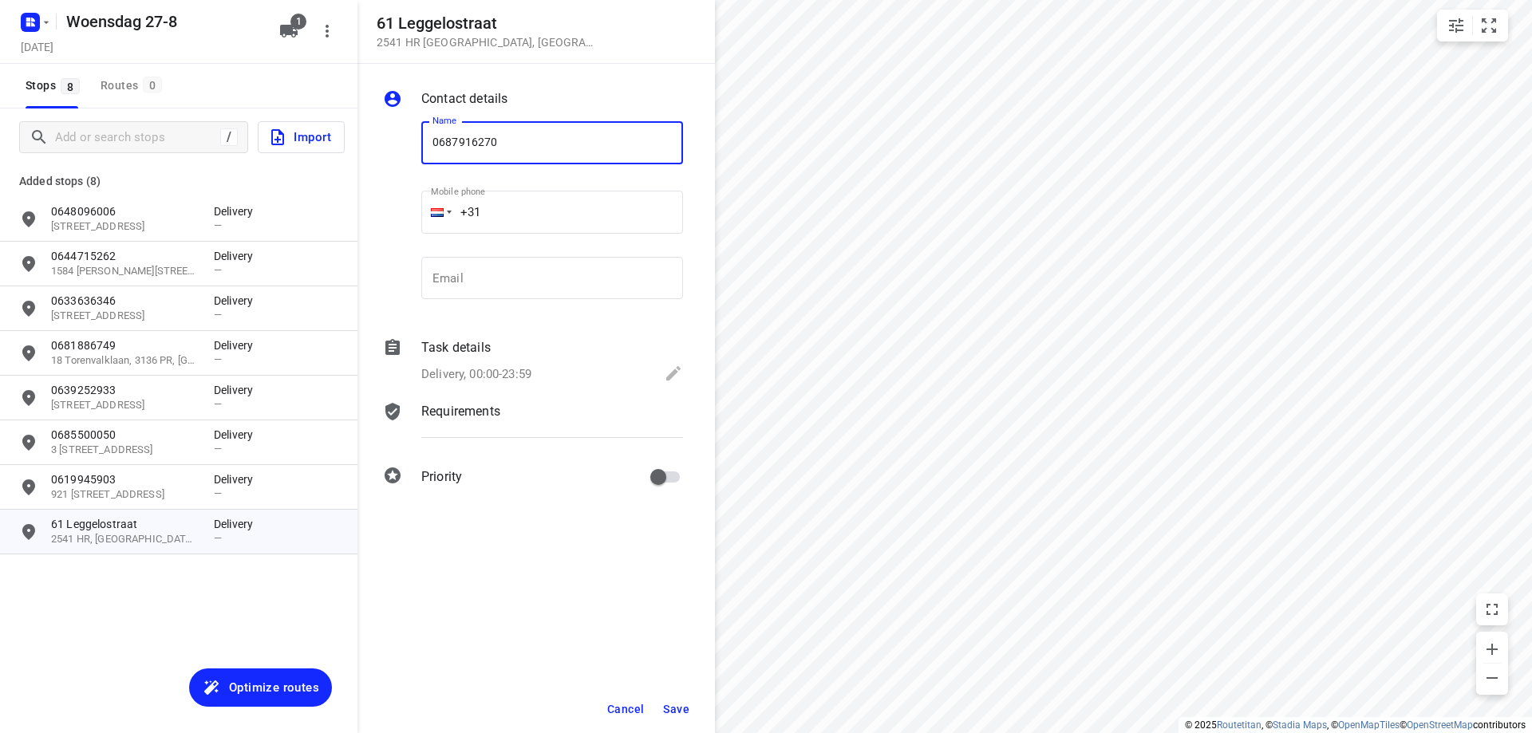
type input "0687916270"
click at [671, 707] on span "Save" at bounding box center [676, 709] width 26 height 13
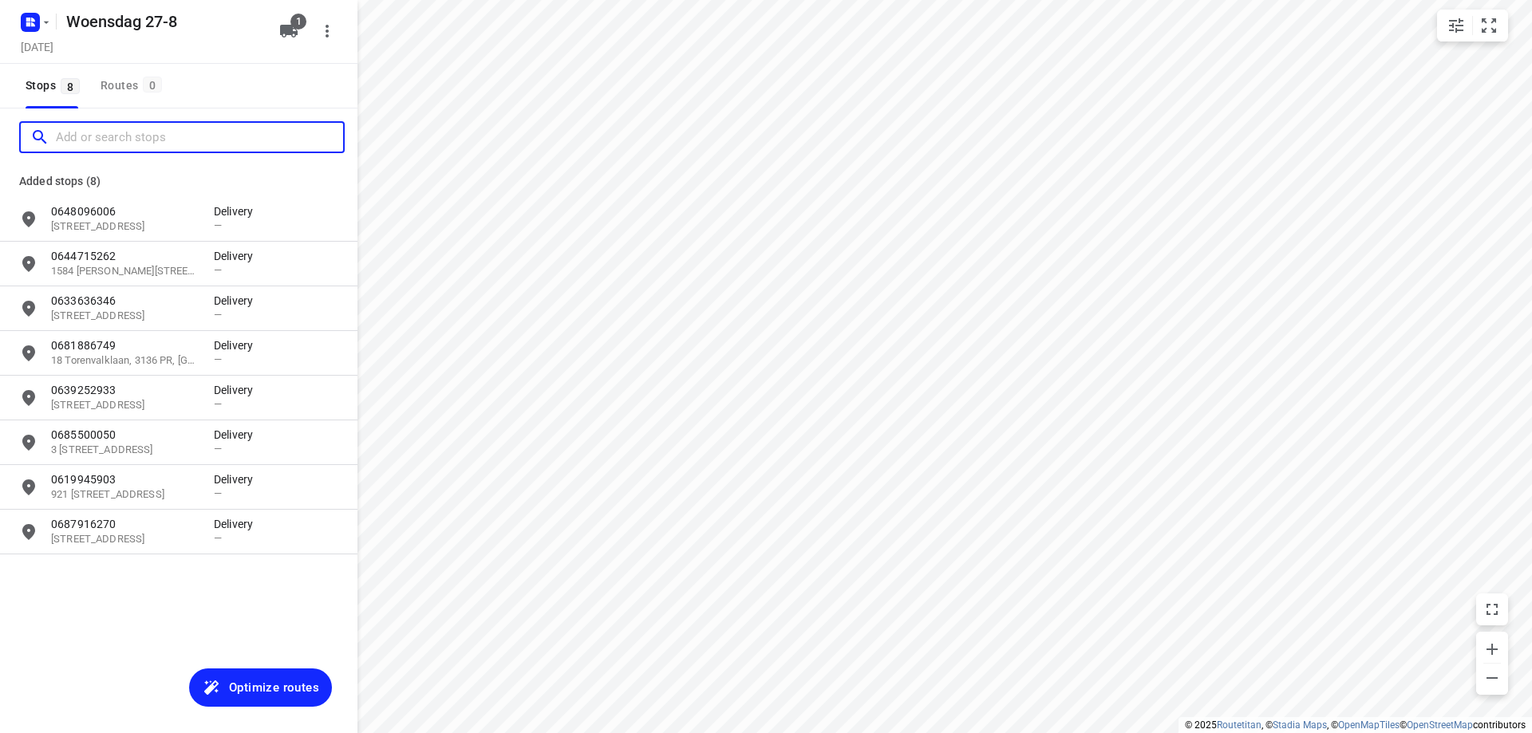
click at [145, 125] on input "Add or search stops" at bounding box center [199, 137] width 287 height 25
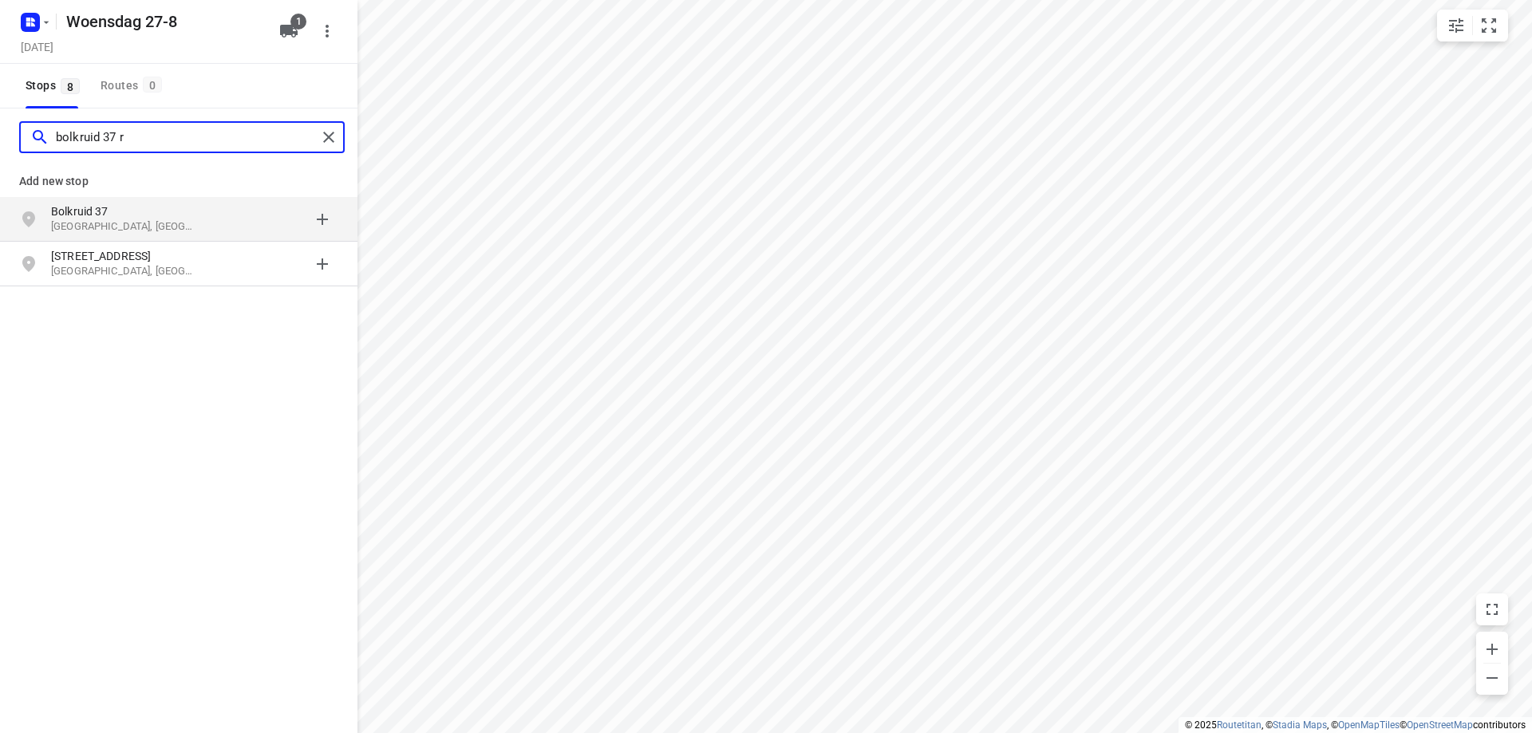
type input "bolkruid 37 r"
click at [199, 216] on p "Bolkruid 37" at bounding box center [132, 211] width 163 height 16
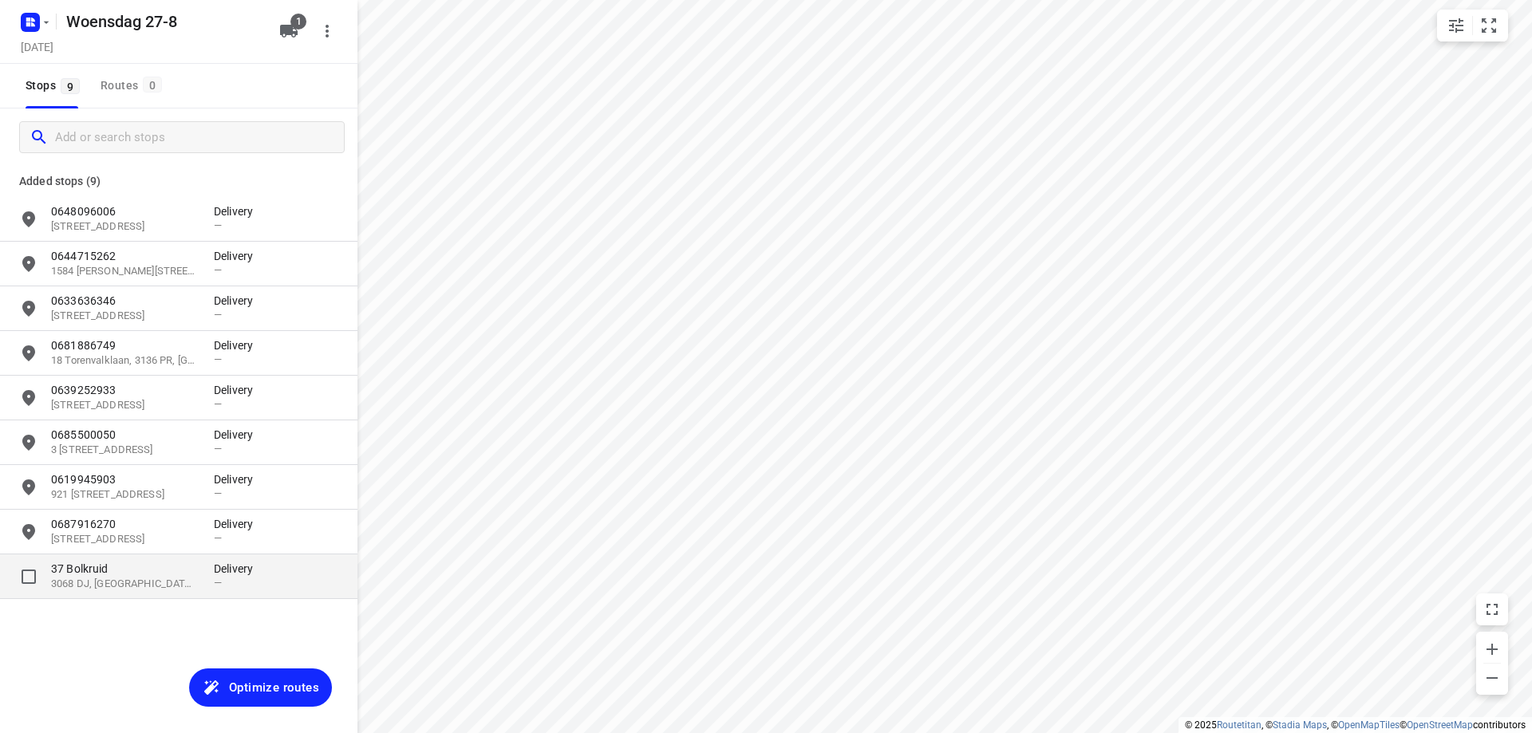
click at [159, 574] on p "37 Bolkruid" at bounding box center [124, 569] width 147 height 16
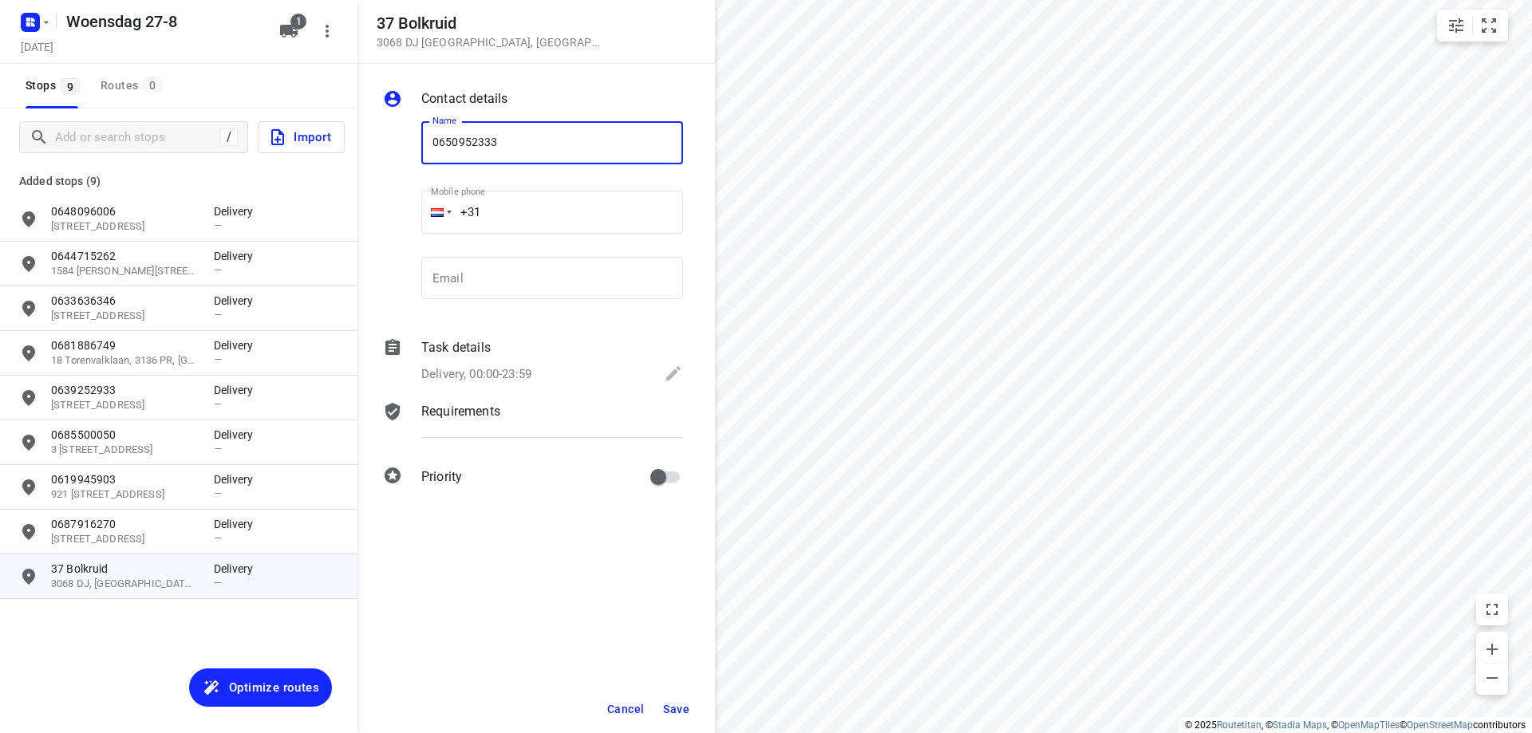
type input "0650952333"
click at [682, 704] on span "Save" at bounding box center [676, 709] width 26 height 13
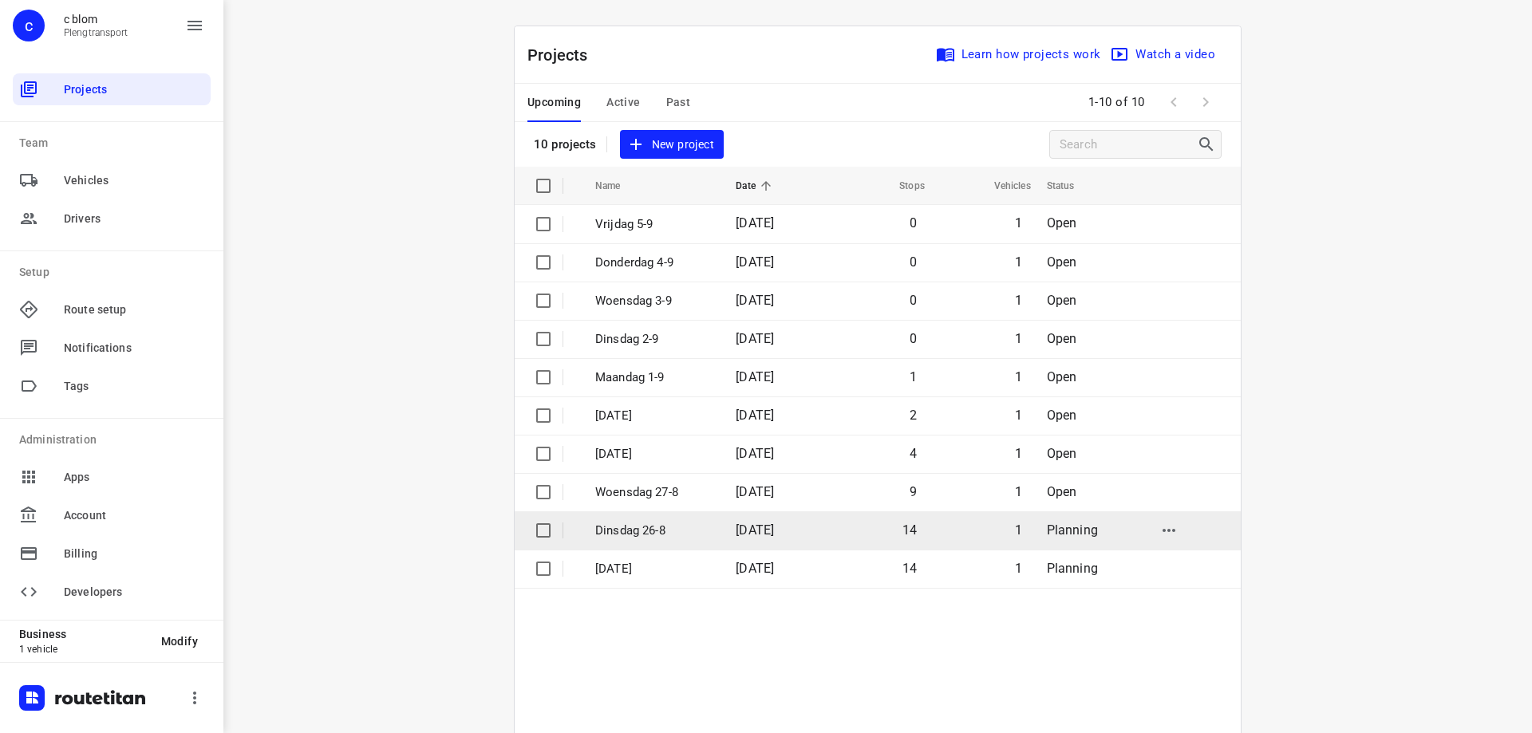
click at [723, 530] on td "[DATE]" at bounding box center [774, 530] width 102 height 38
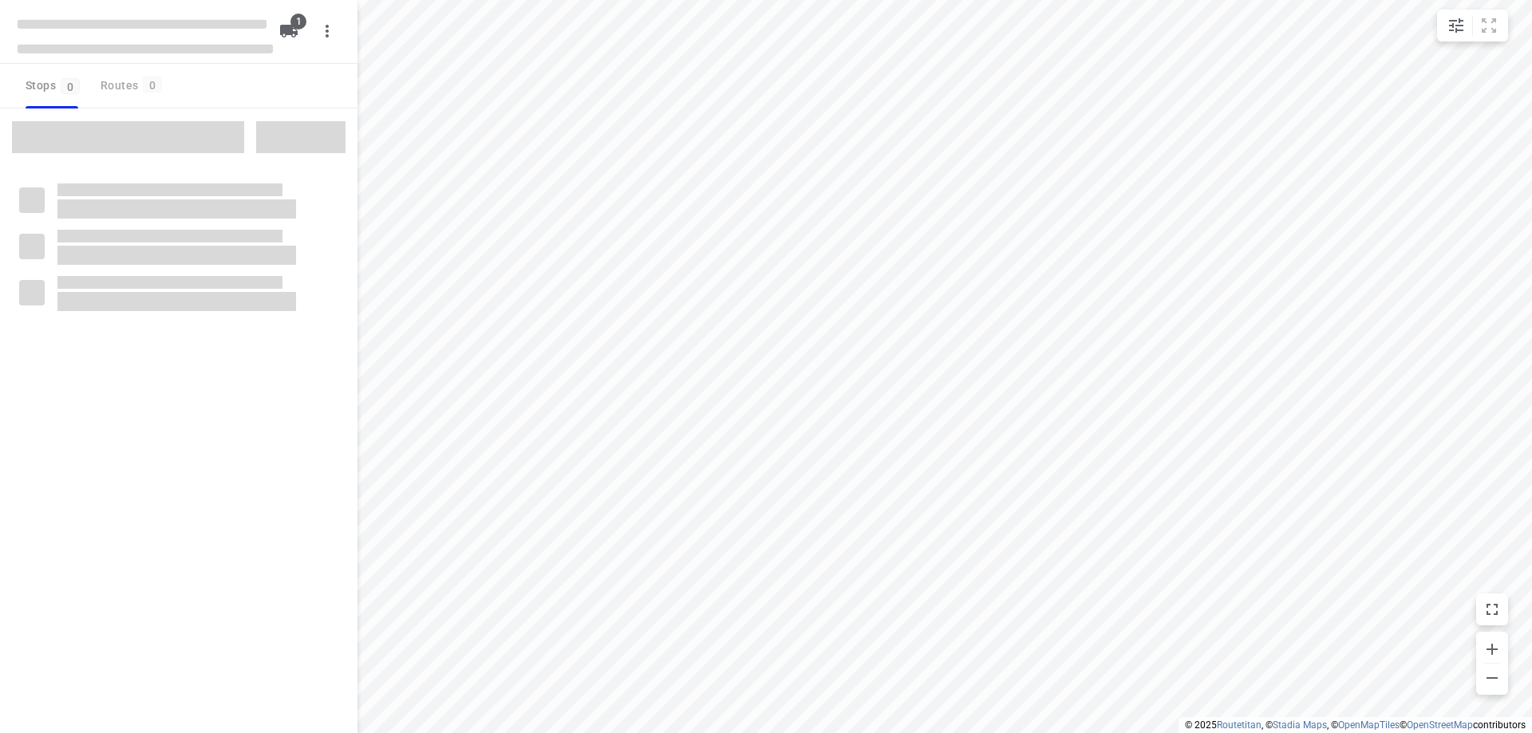
type input "distance"
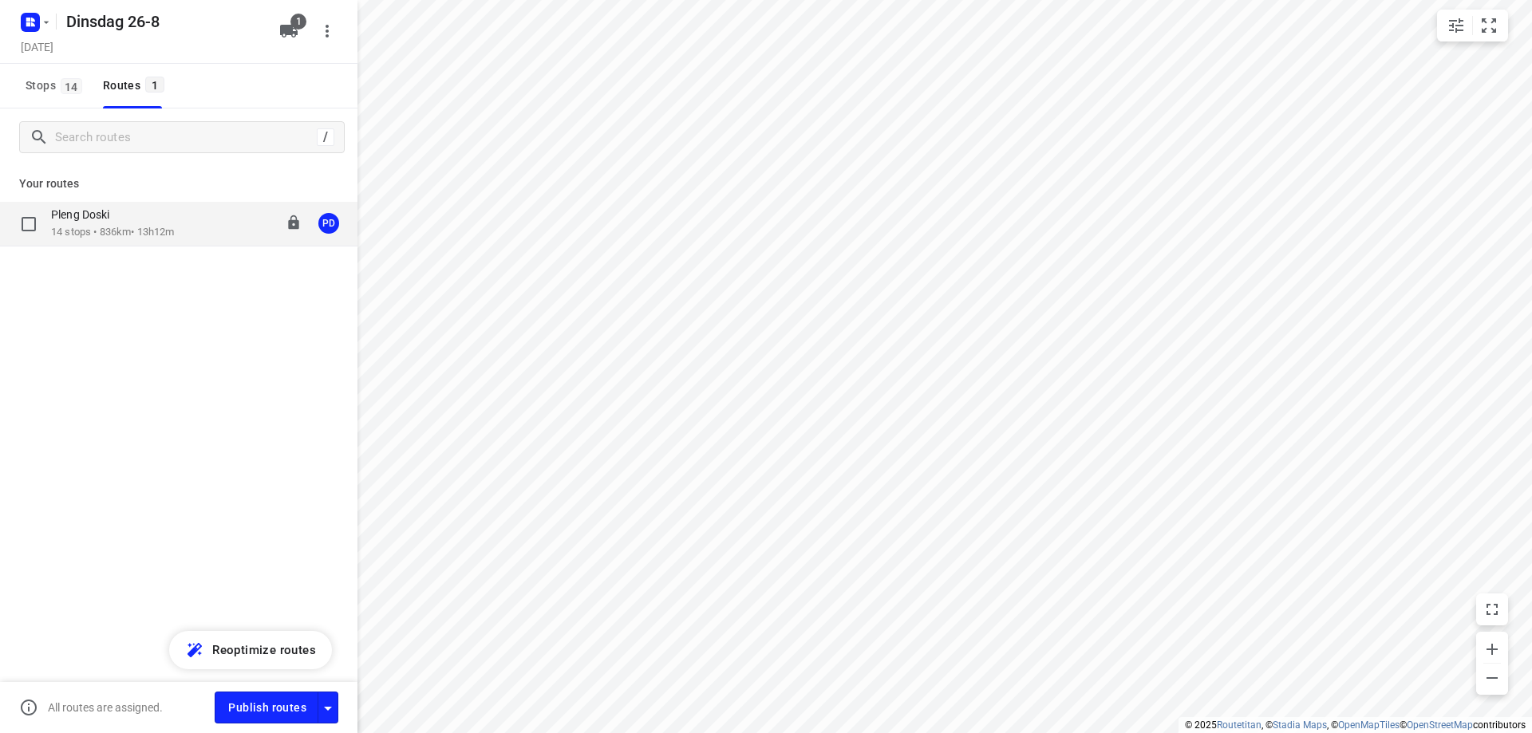
click at [172, 222] on div "Pleng Doski" at bounding box center [112, 216] width 123 height 18
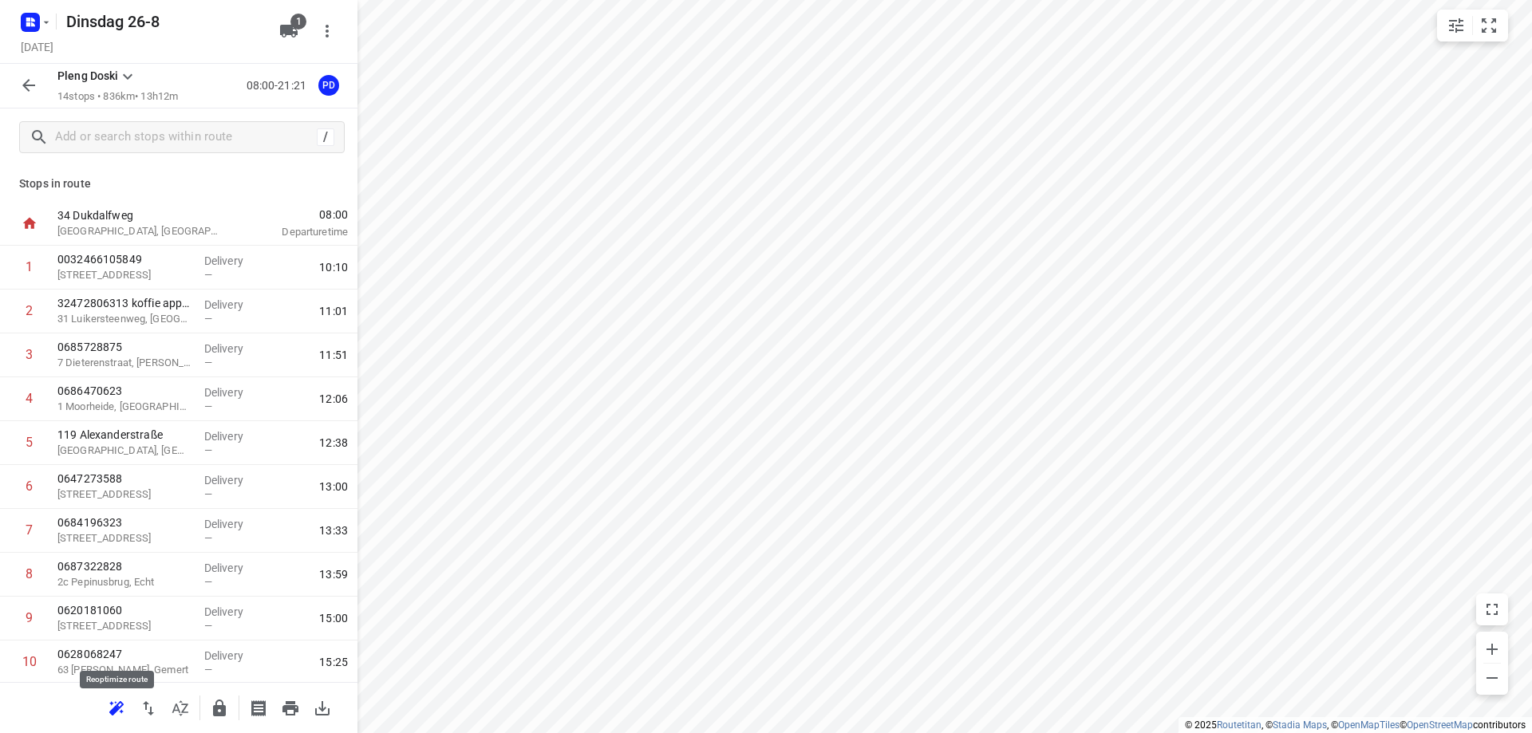
click at [116, 703] on icon "button" at bounding box center [116, 707] width 14 height 13
click at [292, 705] on icon "button" at bounding box center [290, 708] width 16 height 14
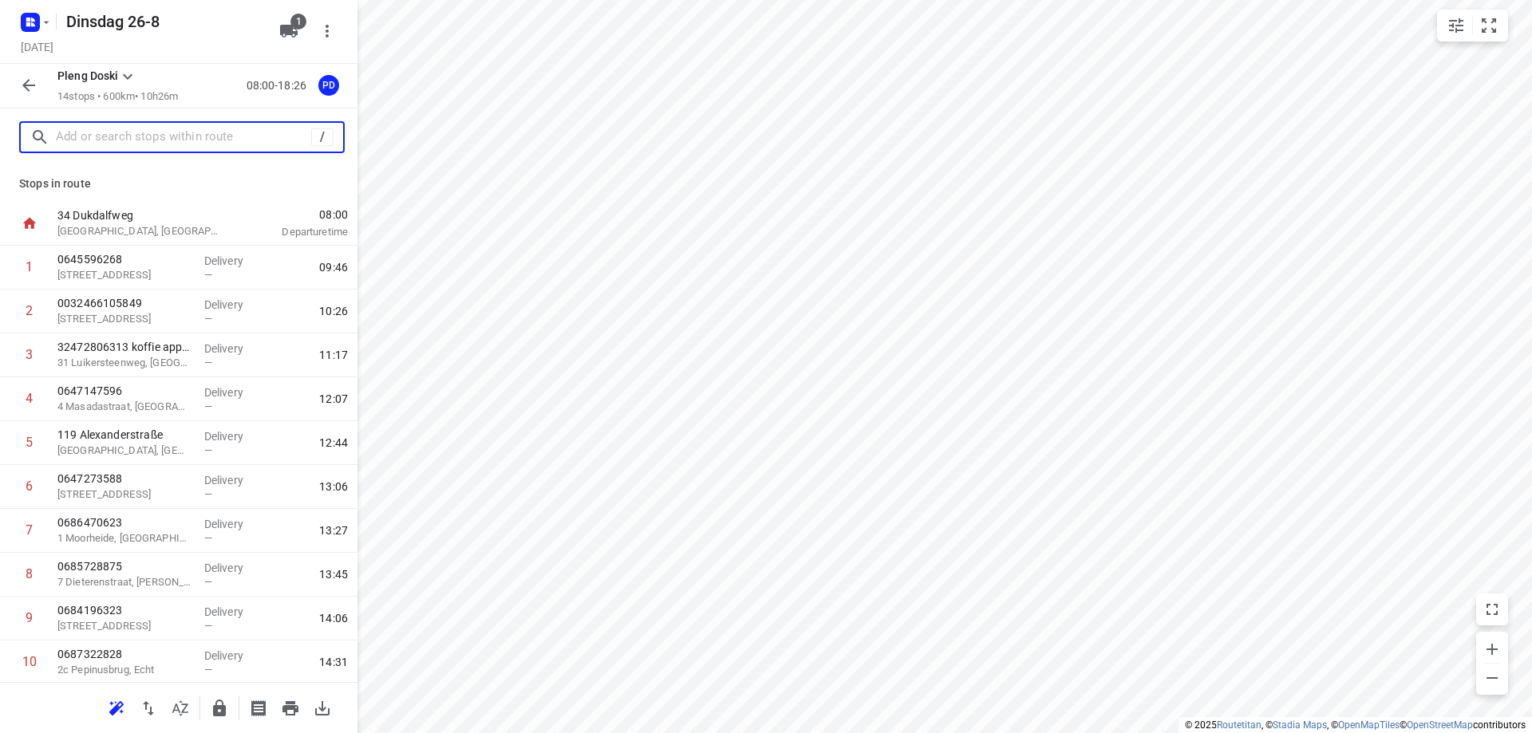
click at [207, 140] on input "text" at bounding box center [183, 137] width 255 height 25
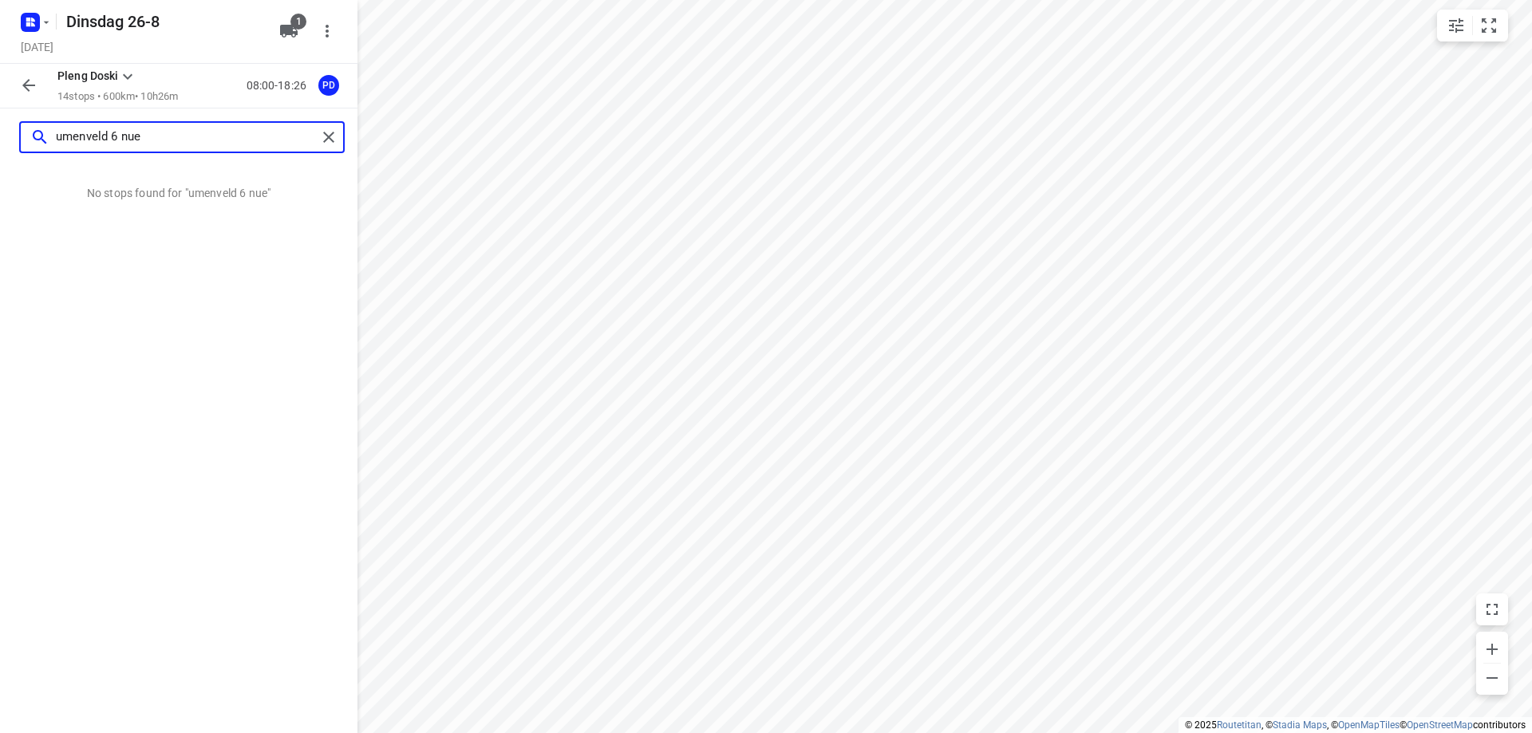
click at [73, 135] on input "umenveld 6 nue" at bounding box center [186, 137] width 261 height 25
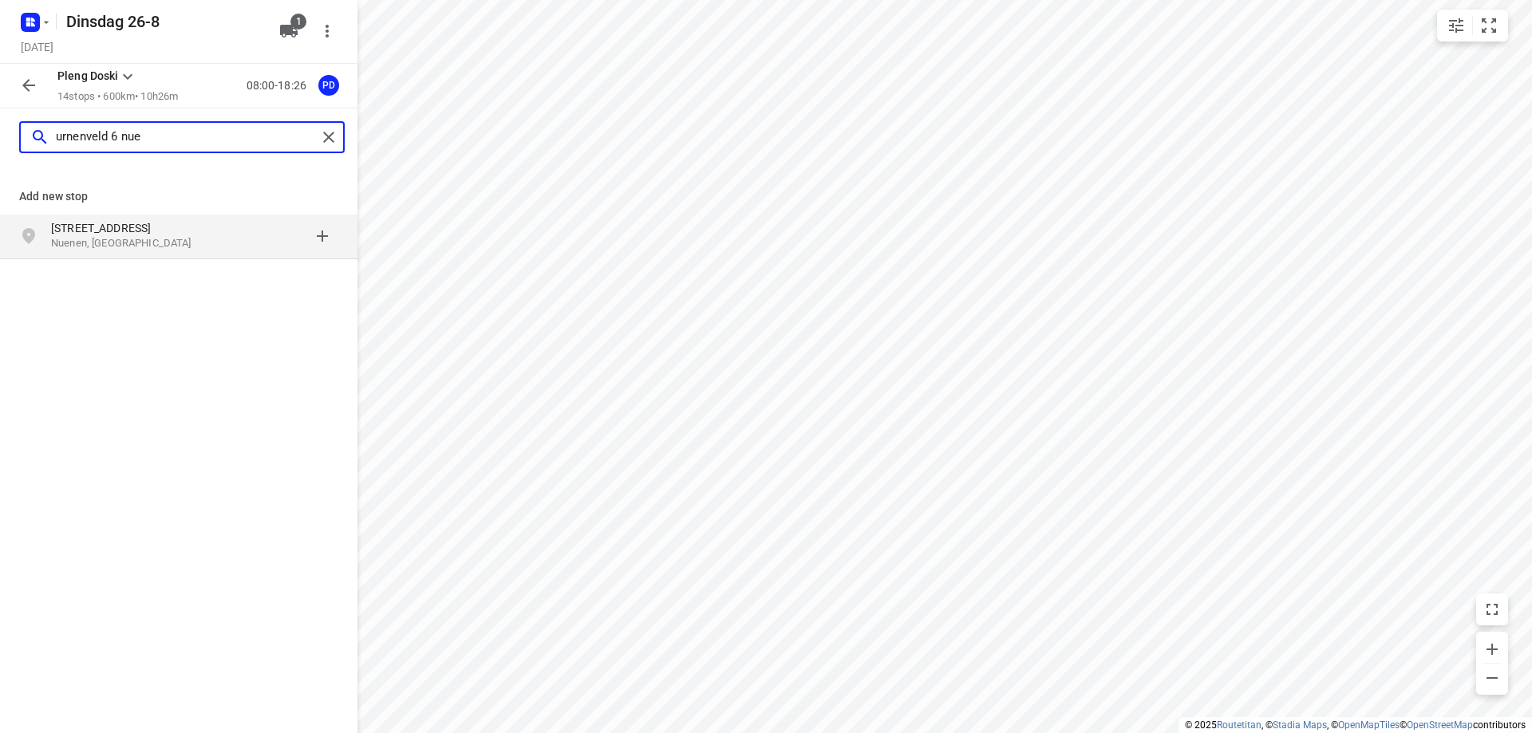
type input "urnenveld 6 nue"
click at [157, 234] on p "[STREET_ADDRESS]" at bounding box center [124, 228] width 147 height 16
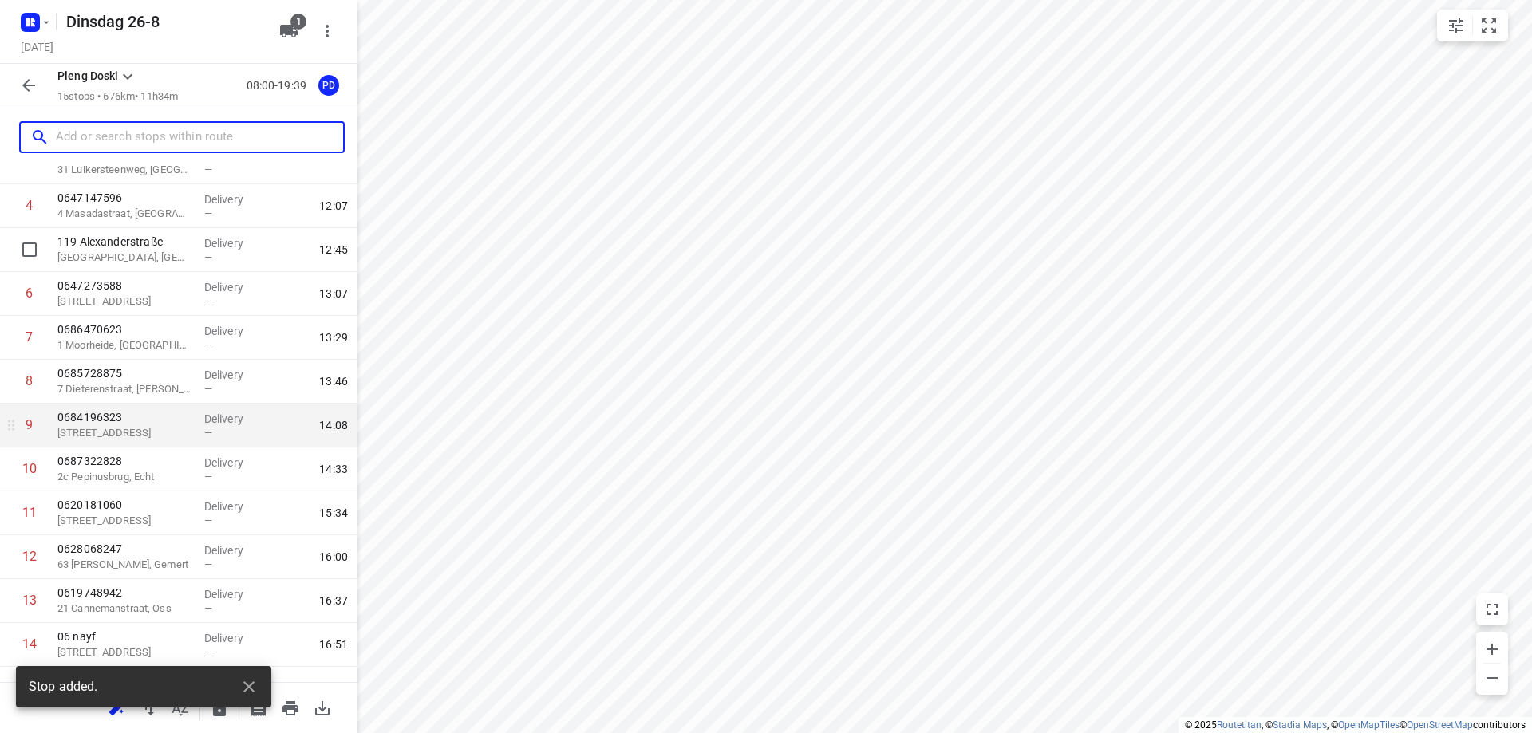
scroll to position [266, 0]
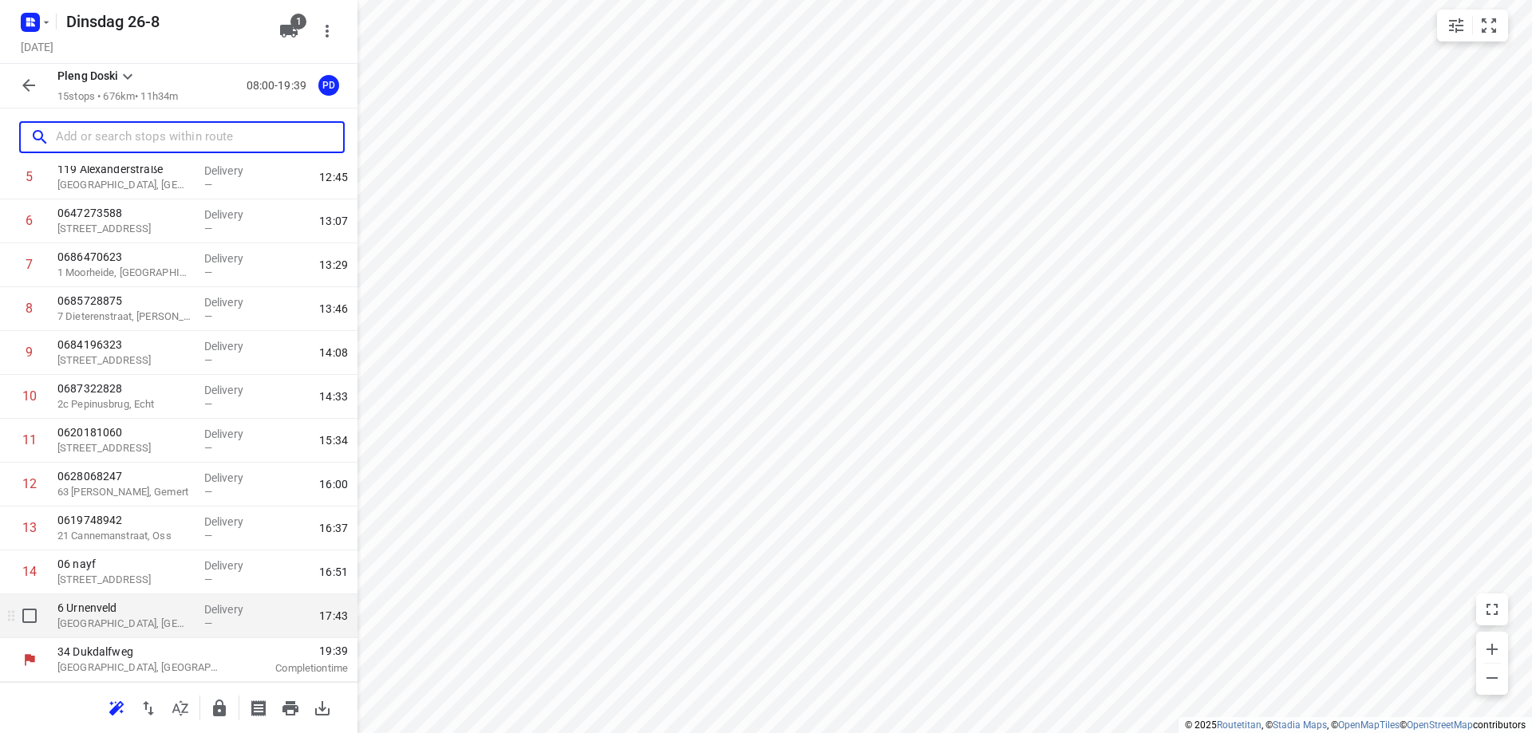
click at [133, 617] on p "[GEOGRAPHIC_DATA], [GEOGRAPHIC_DATA]" at bounding box center [124, 624] width 134 height 16
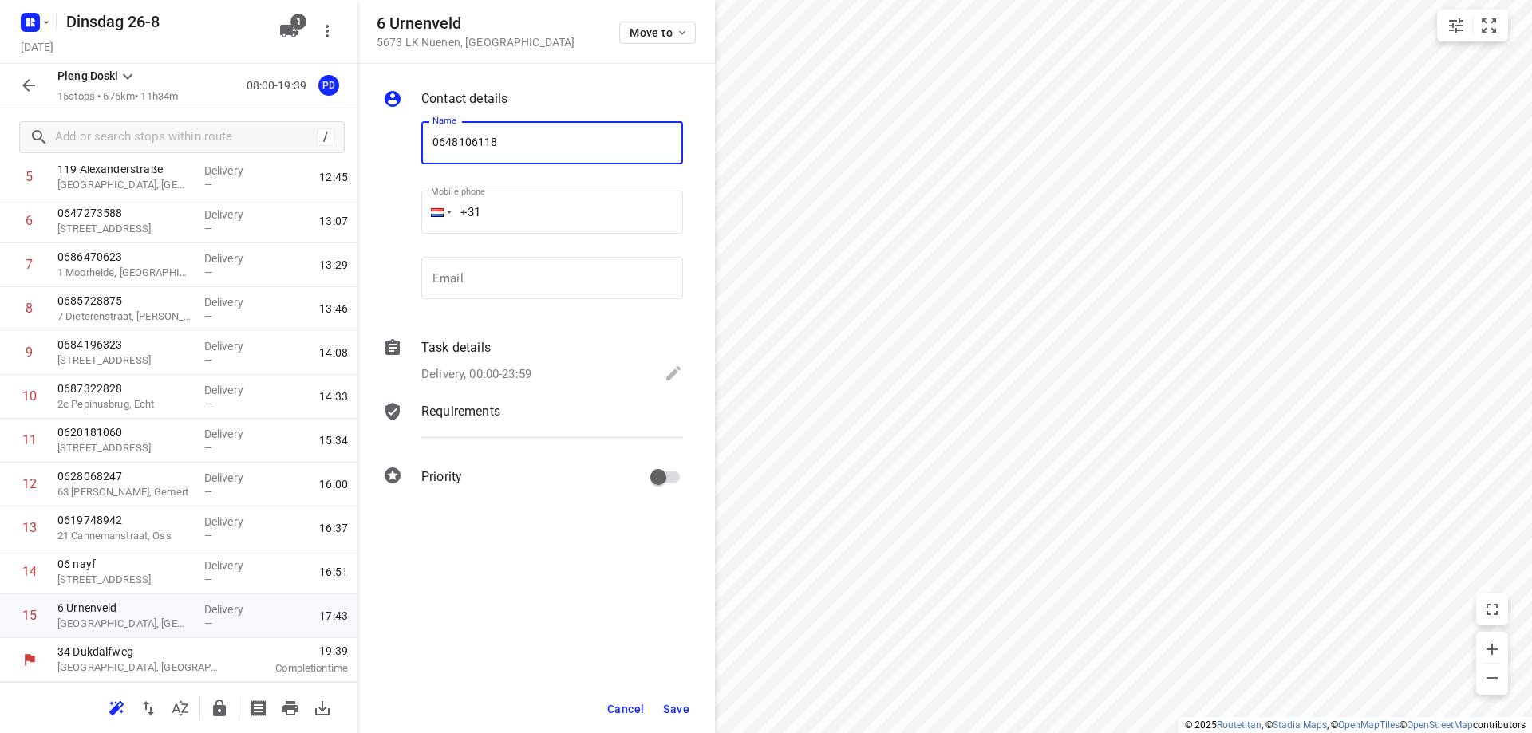
type input "0648106118"
click at [681, 707] on span "Save" at bounding box center [676, 709] width 26 height 13
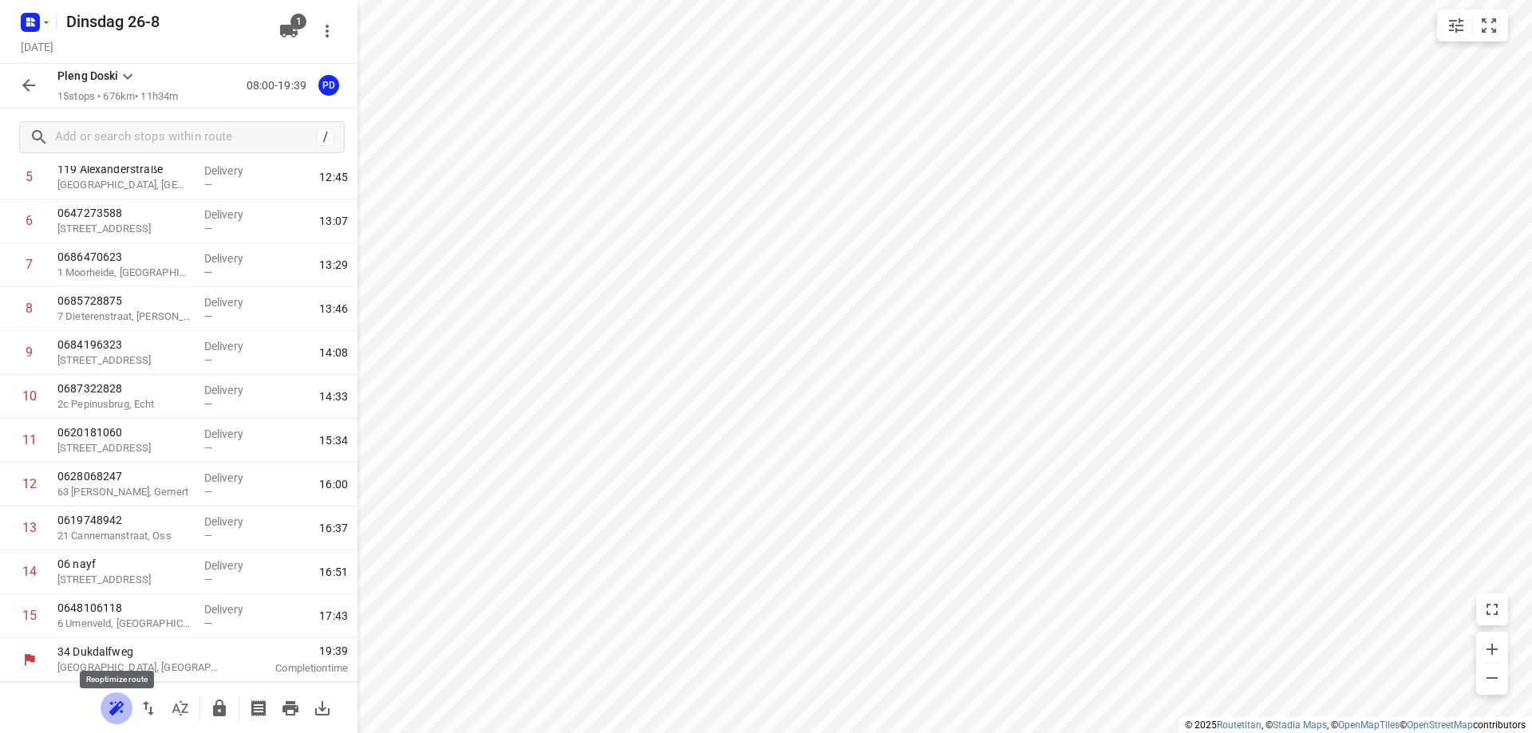
click at [113, 704] on icon "button" at bounding box center [116, 708] width 19 height 19
click at [286, 714] on icon "button" at bounding box center [290, 708] width 16 height 14
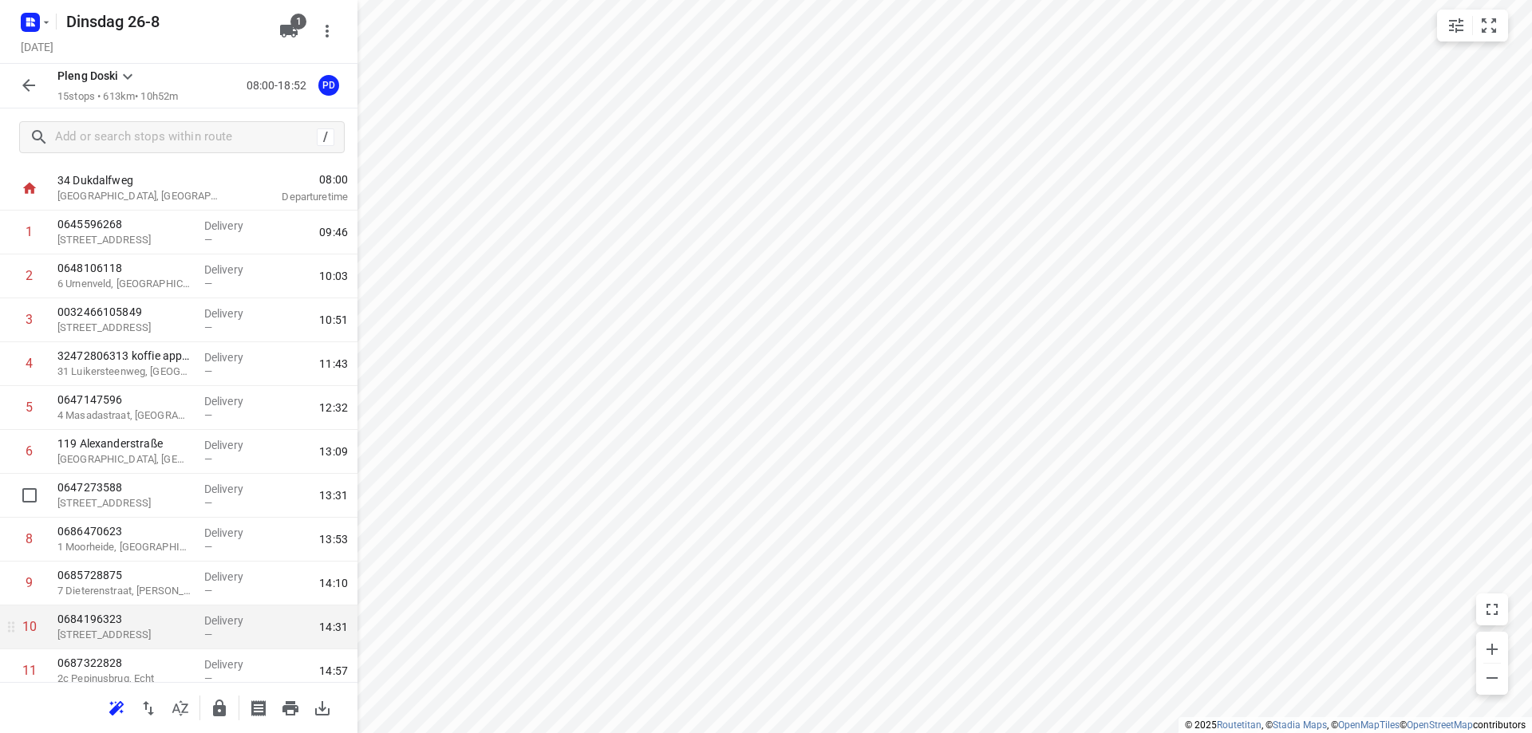
scroll to position [26, 0]
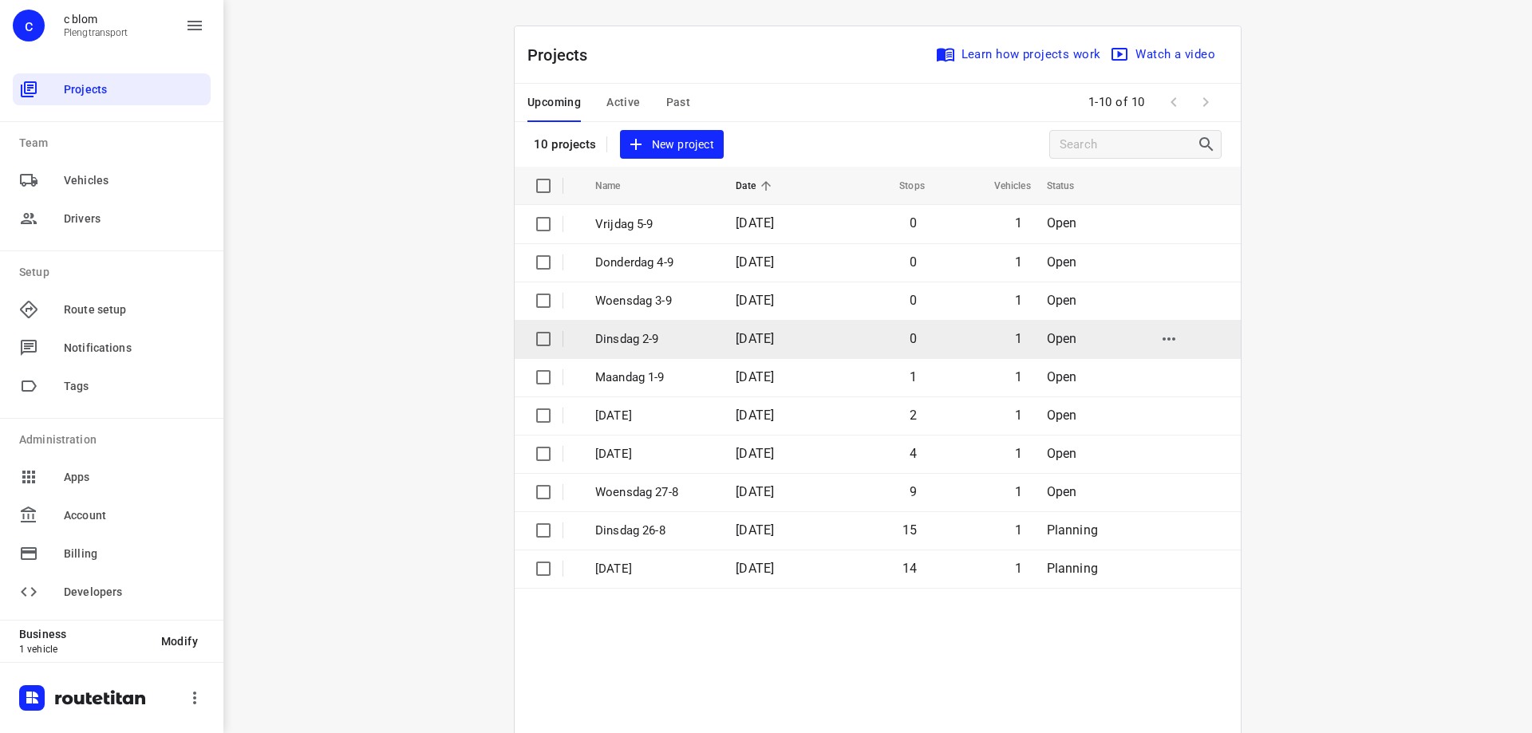
click at [633, 336] on p "Dinsdag 2-9" at bounding box center [653, 339] width 116 height 18
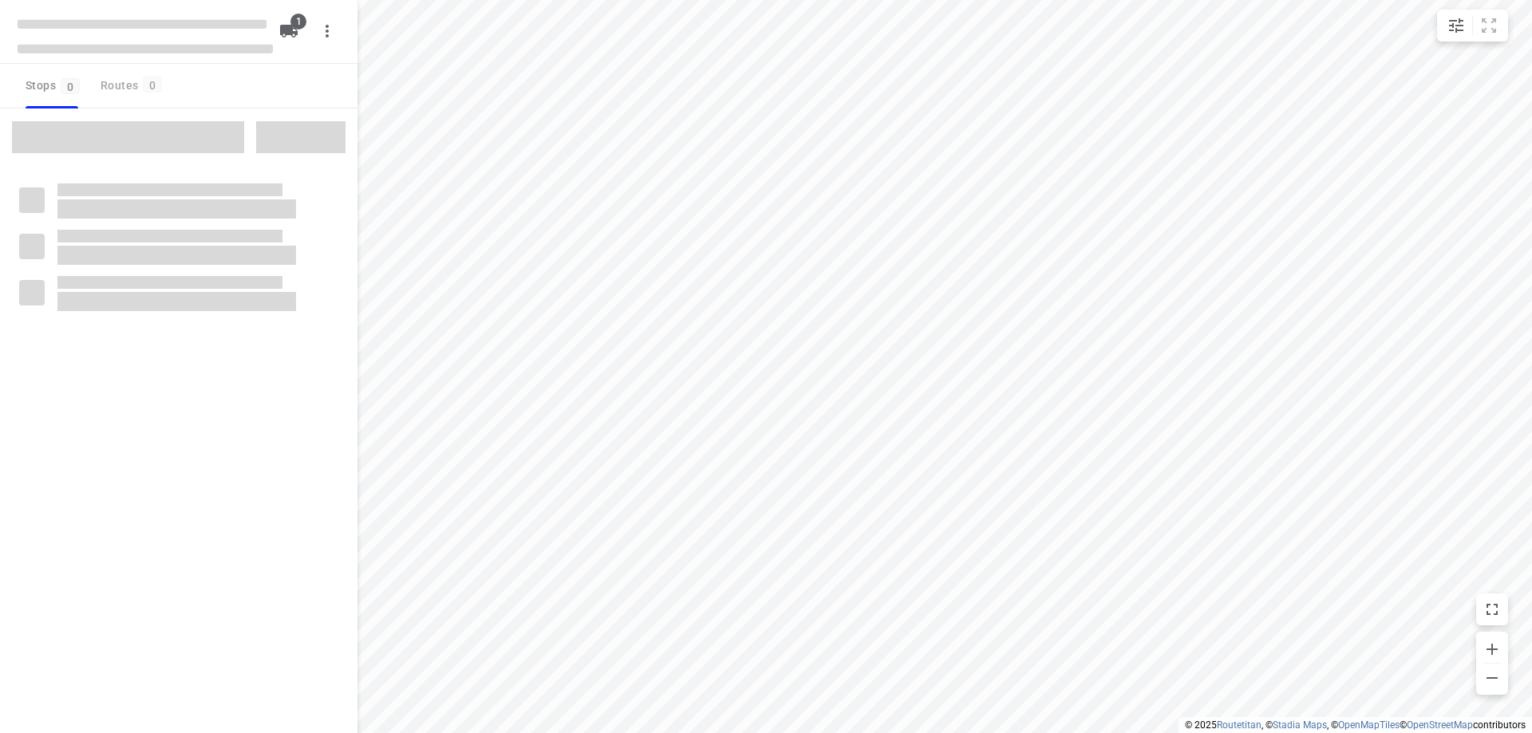
type input "distance"
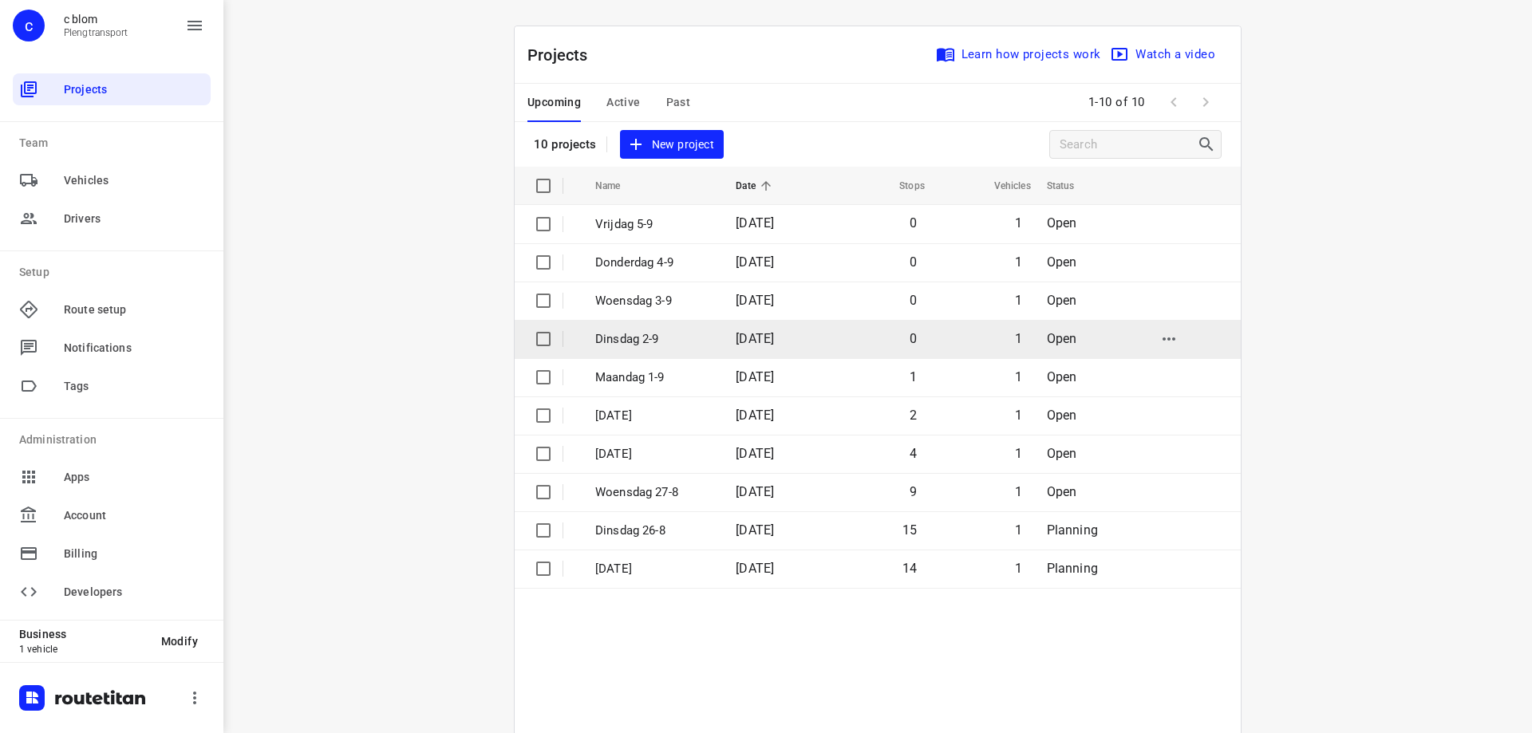
click at [829, 329] on td "0" at bounding box center [877, 339] width 102 height 38
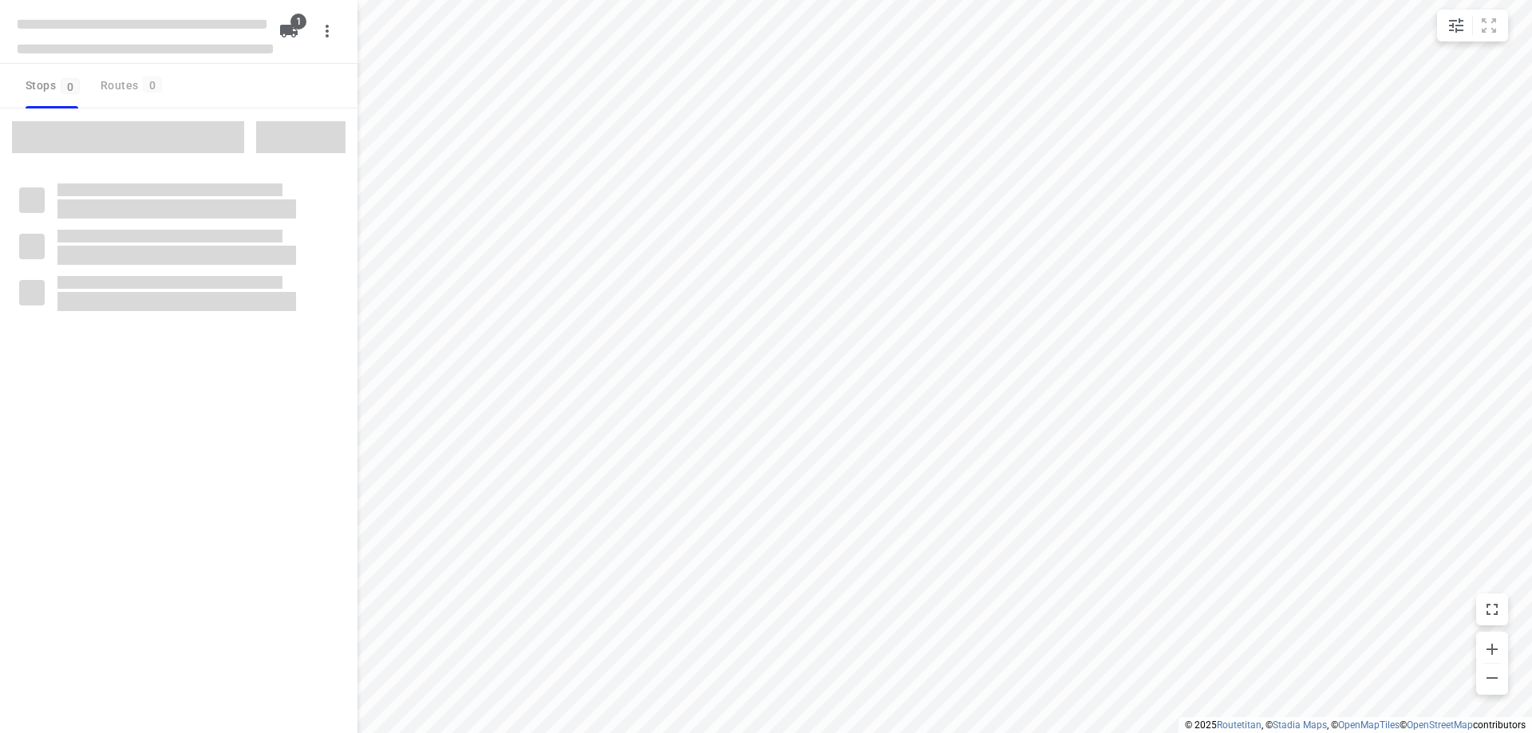
type input "distance"
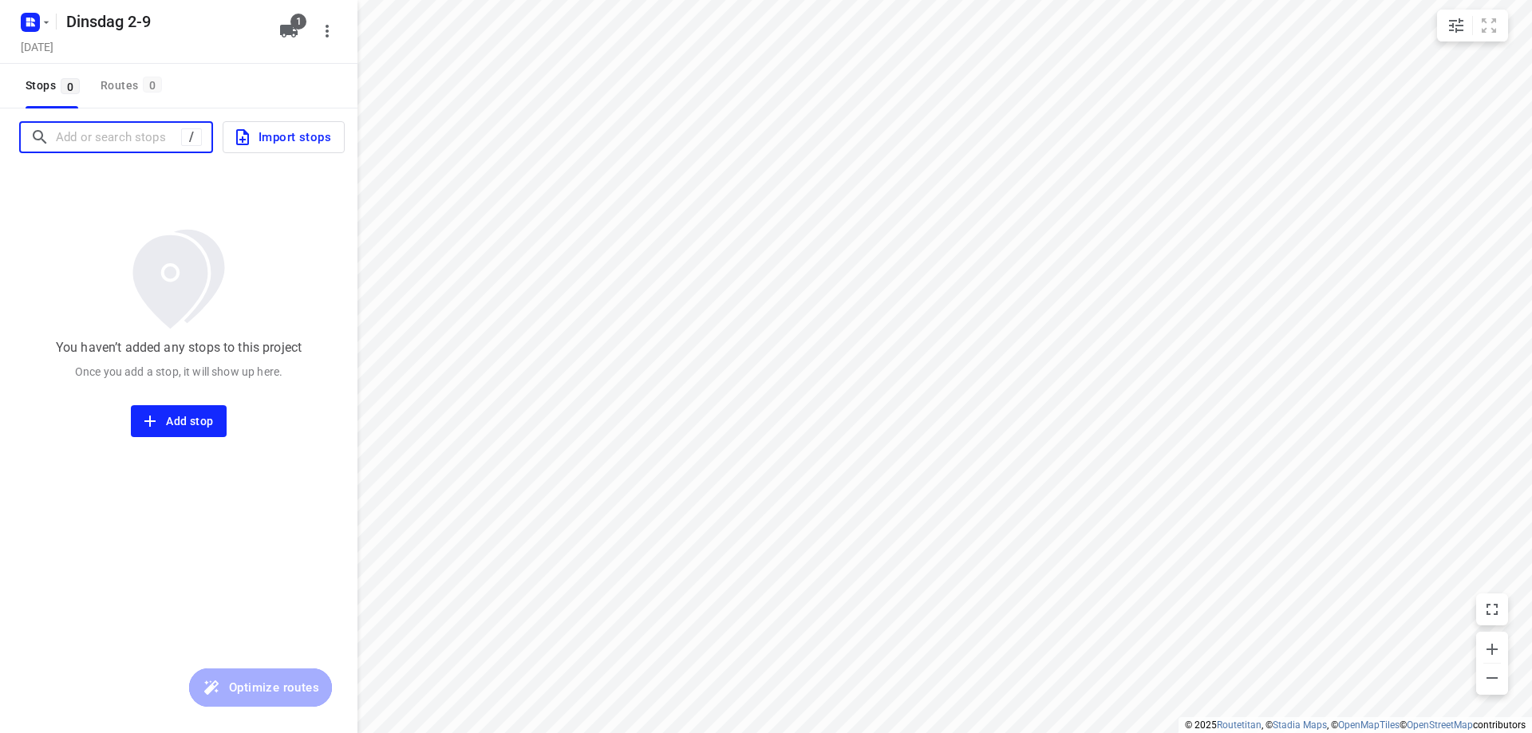
click at [146, 145] on input "Add or search stops" at bounding box center [118, 137] width 125 height 25
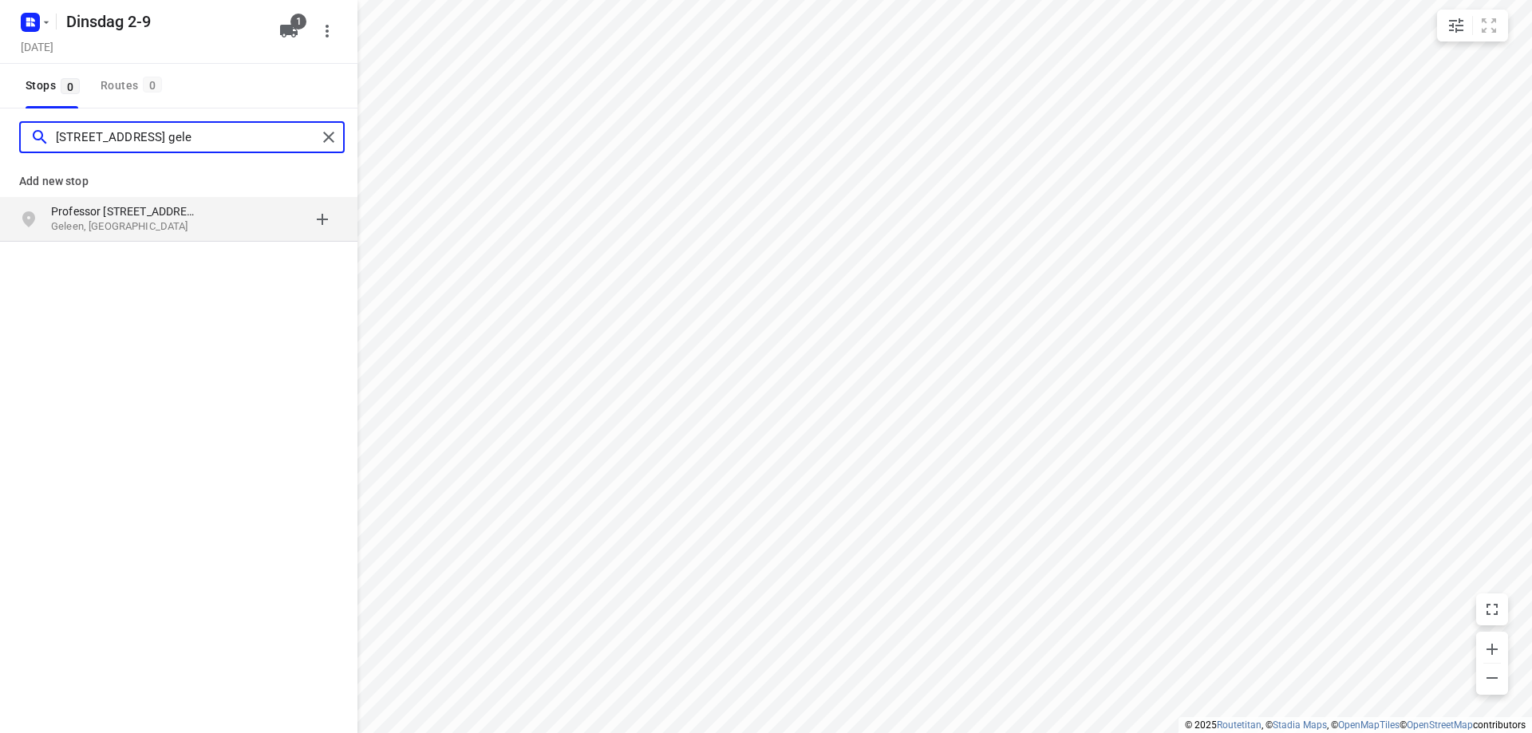
type input "[STREET_ADDRESS] gele"
click at [174, 215] on p "Professor [STREET_ADDRESS]" at bounding box center [124, 211] width 147 height 16
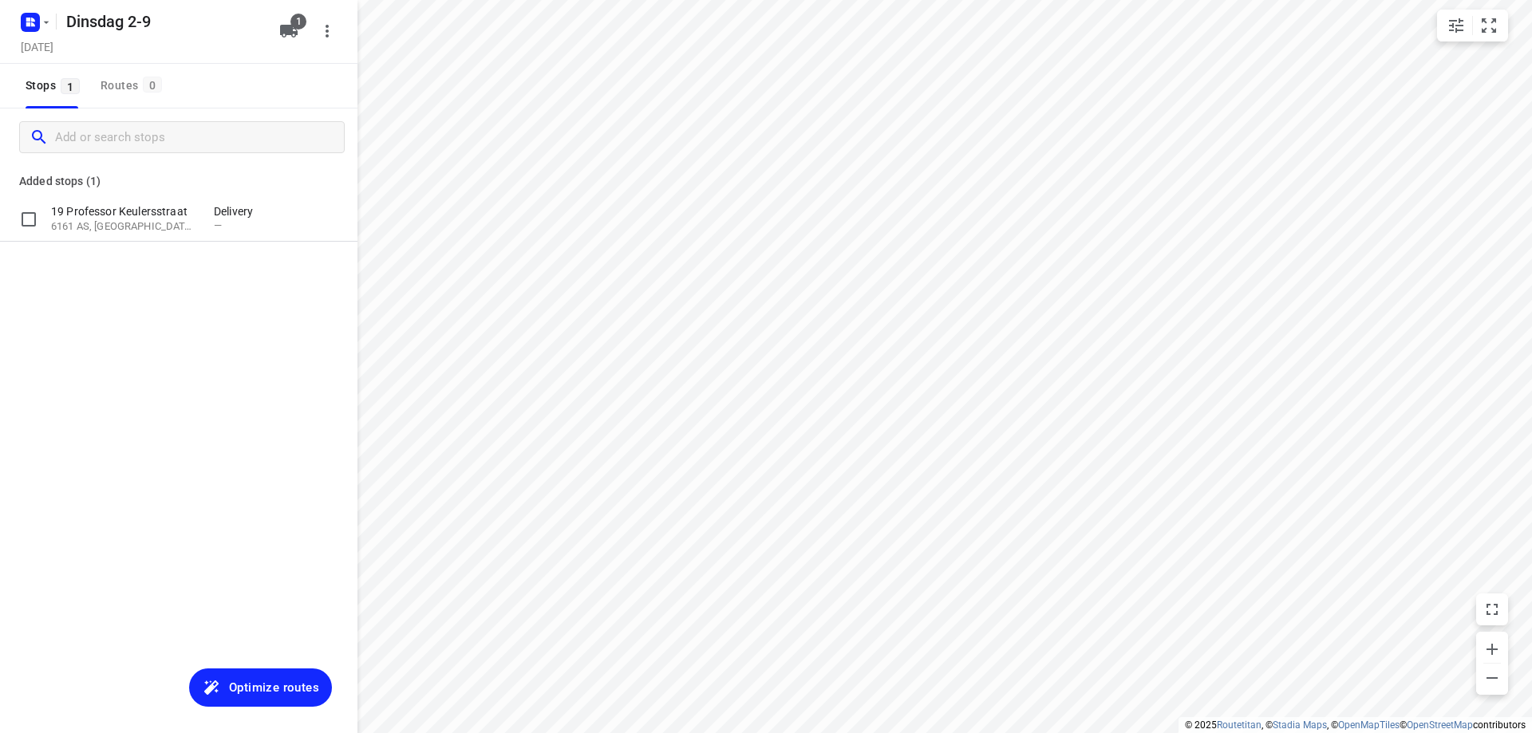
click at [174, 215] on p "19 Professor Keulersstraat" at bounding box center [124, 211] width 147 height 16
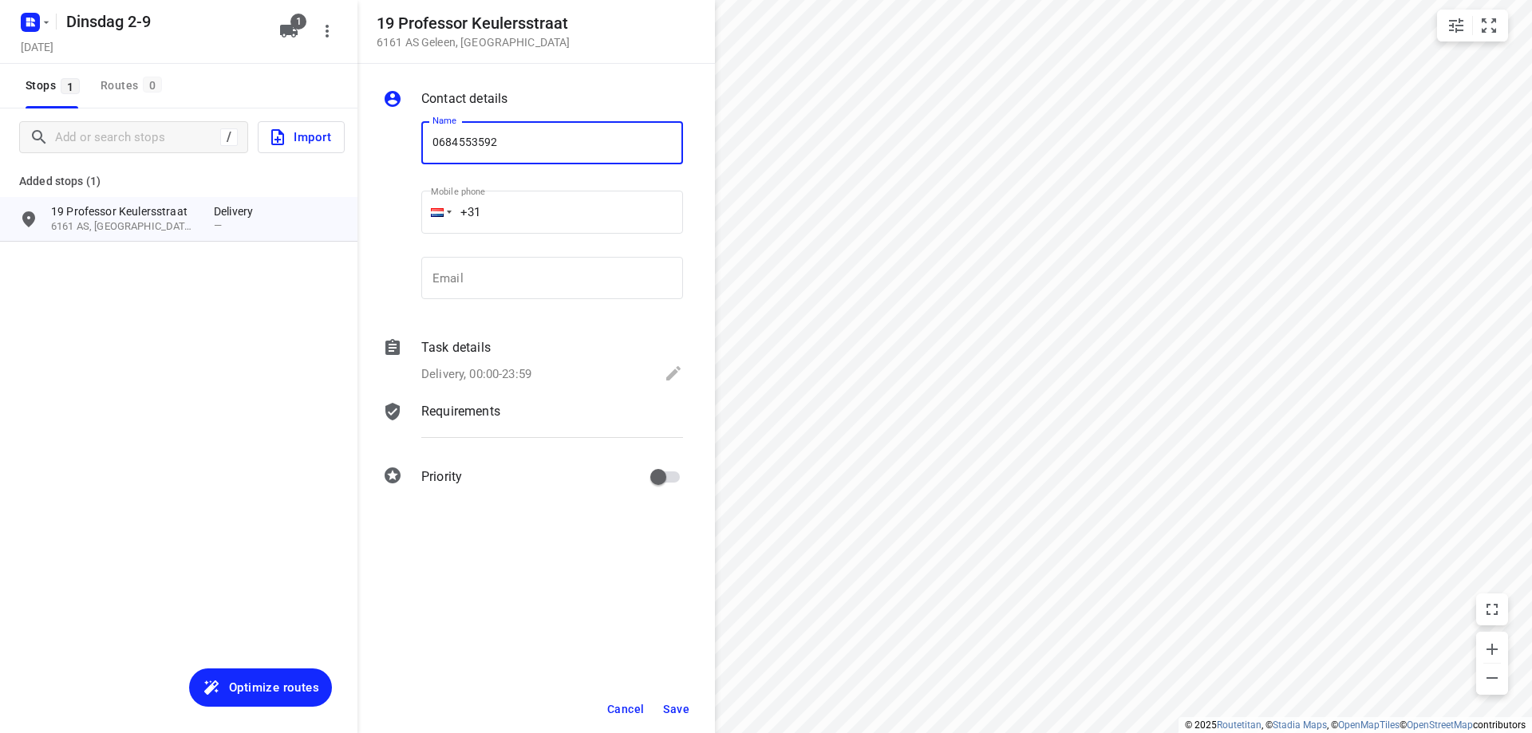
type input "0684553592"
click at [680, 706] on span "Save" at bounding box center [676, 709] width 26 height 13
